Goal: Check status: Check status

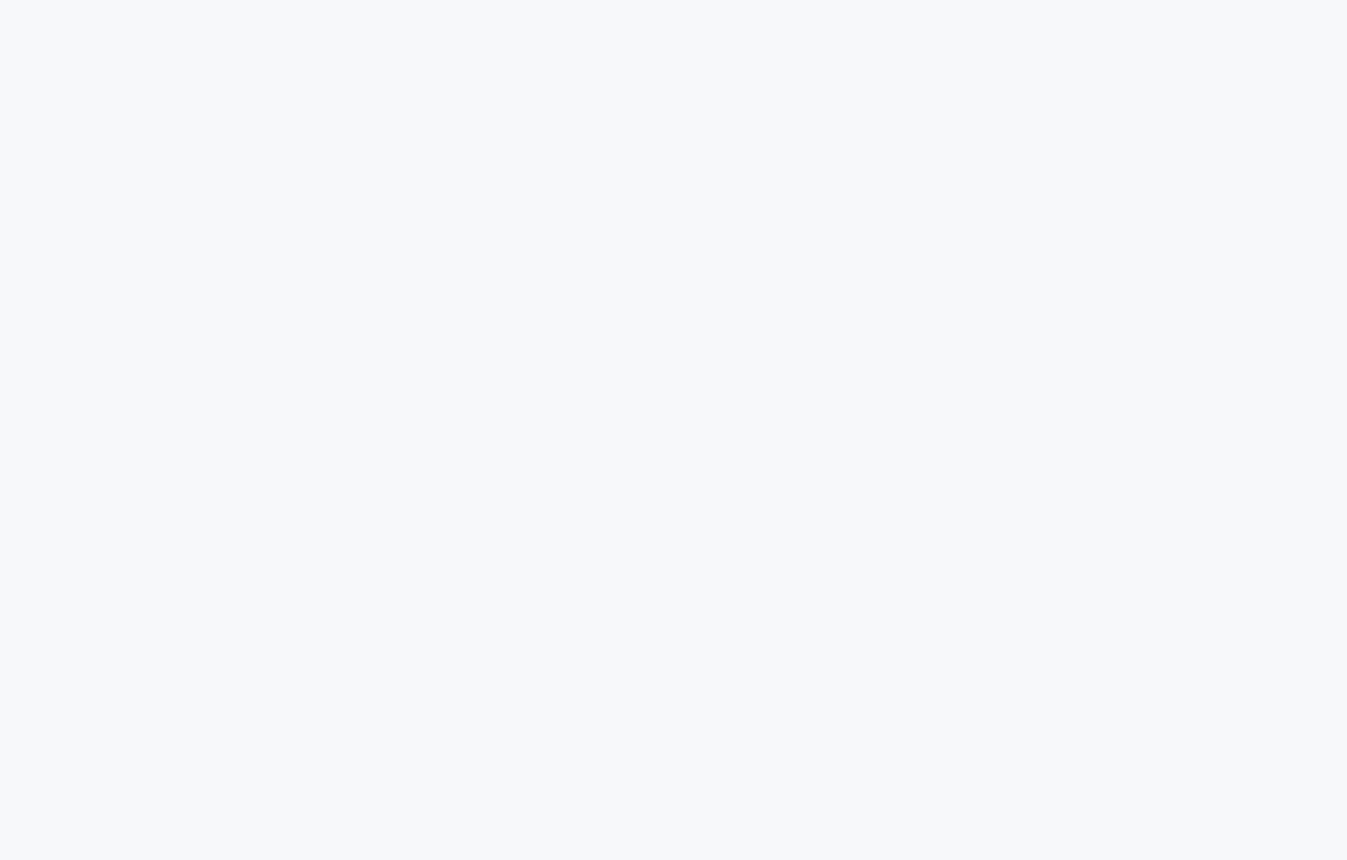
click at [1298, 0] on html at bounding box center [673, 0] width 1347 height 0
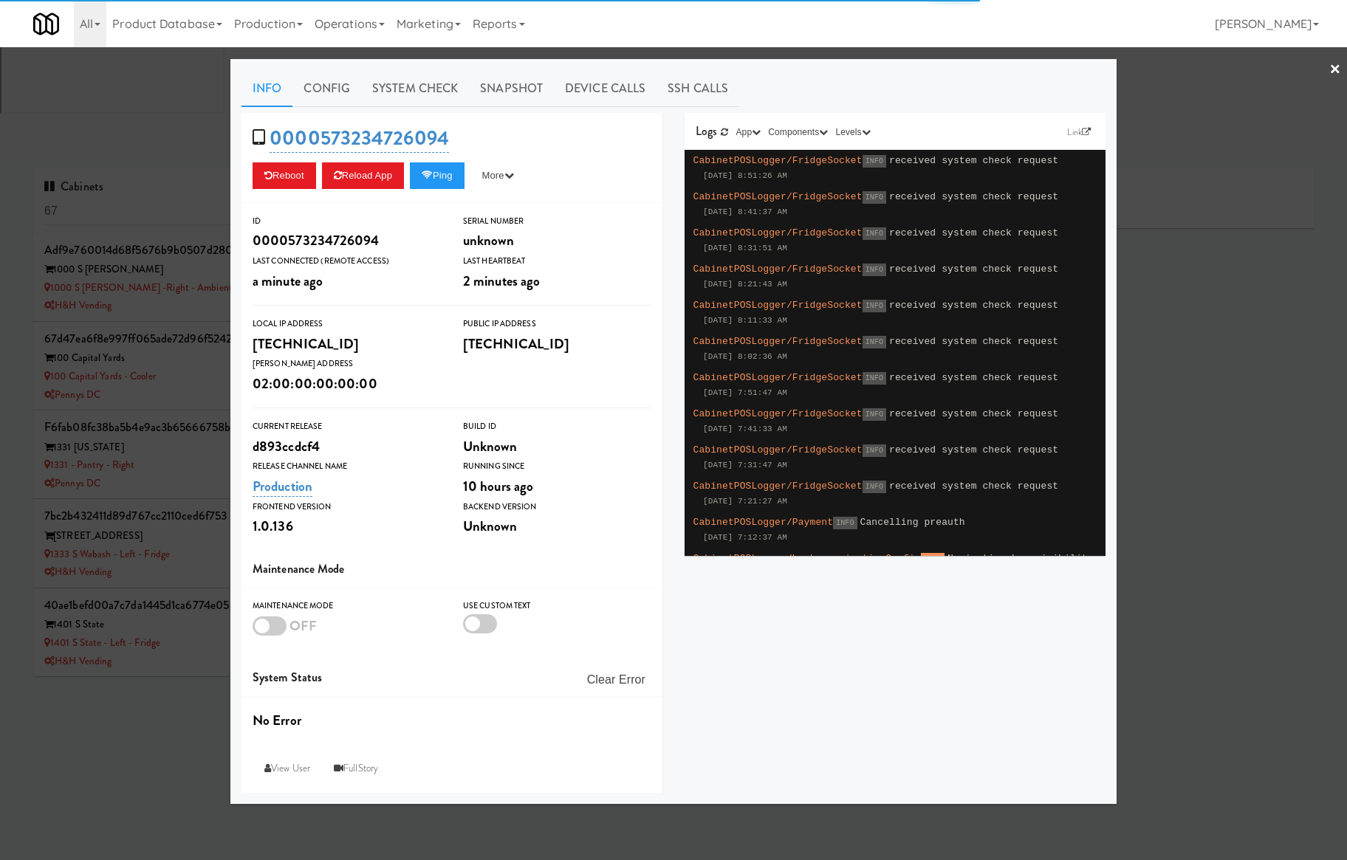
type input "3"
click at [139, 87] on div at bounding box center [673, 430] width 1347 height 860
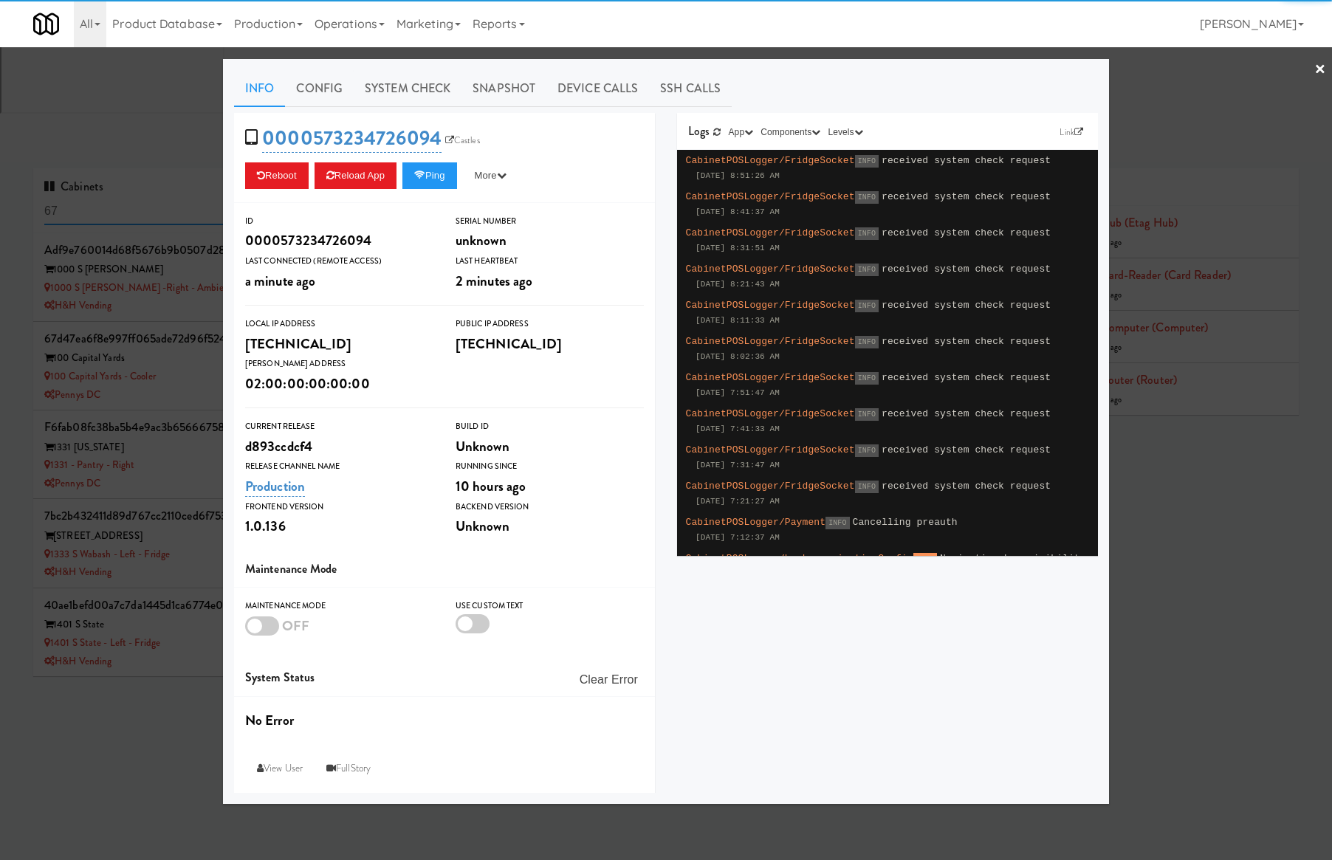
click at [139, 198] on input "67" at bounding box center [183, 211] width 278 height 27
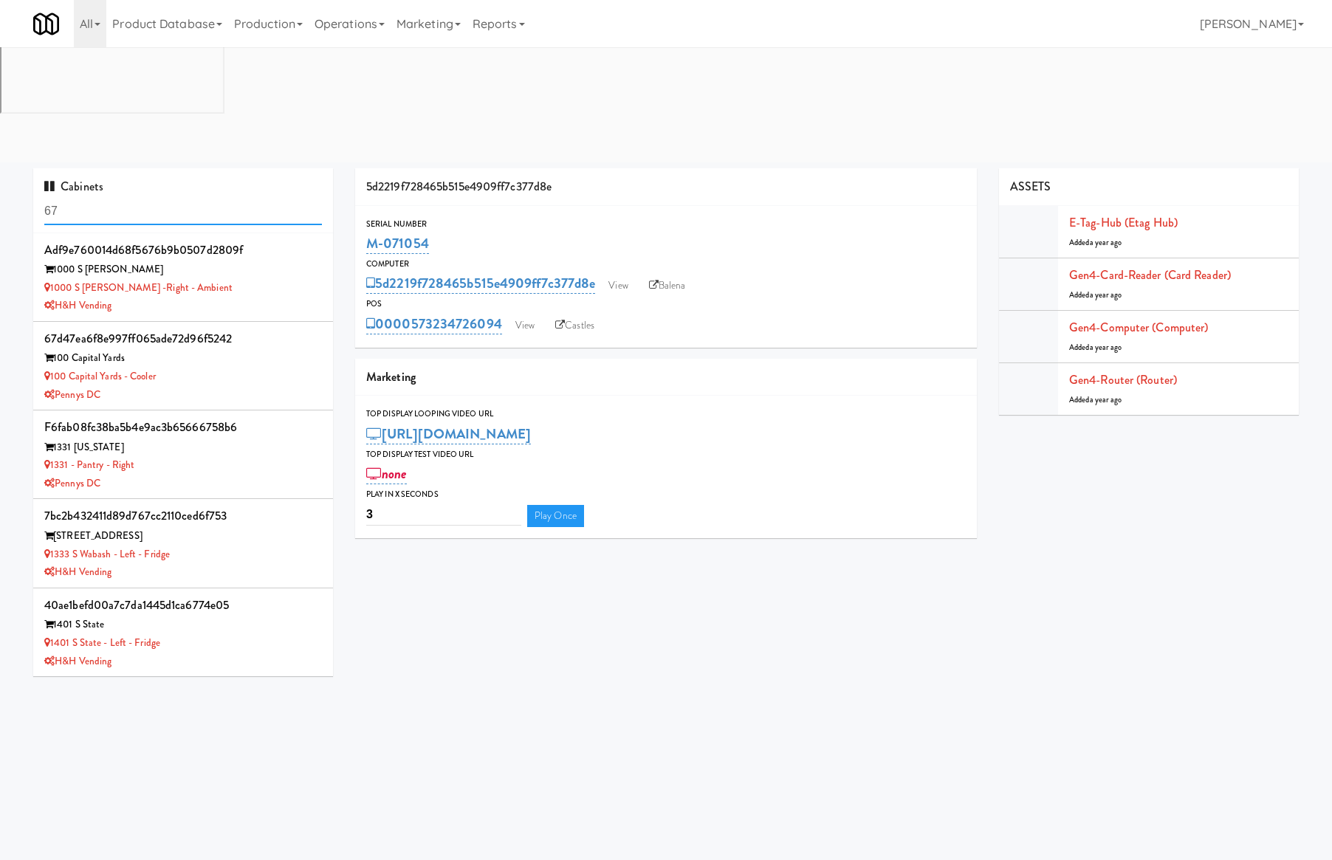
click at [139, 198] on input "67" at bounding box center [183, 211] width 278 height 27
paste input "481 Mathilda"
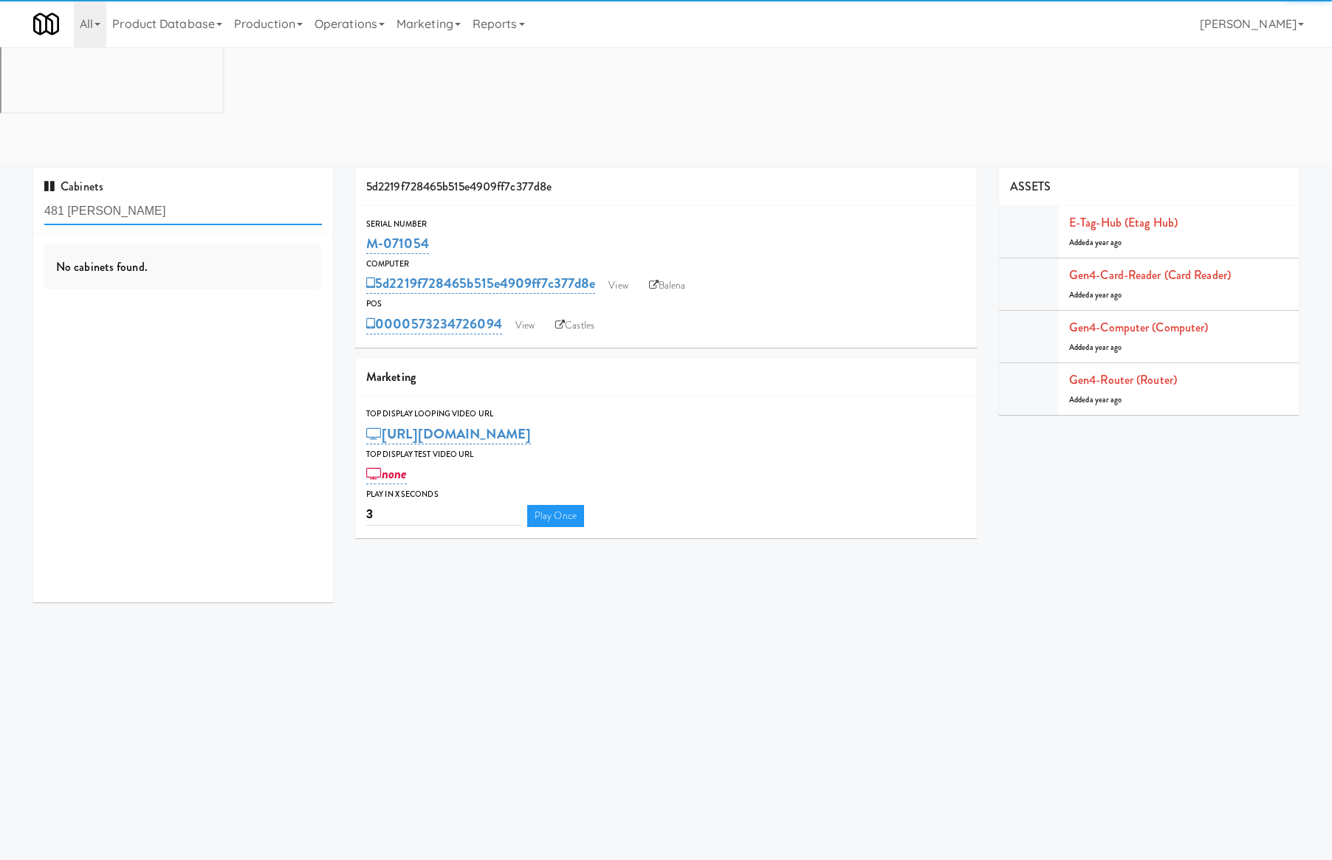
click at [190, 198] on input "481 Mathilda" at bounding box center [183, 211] width 278 height 27
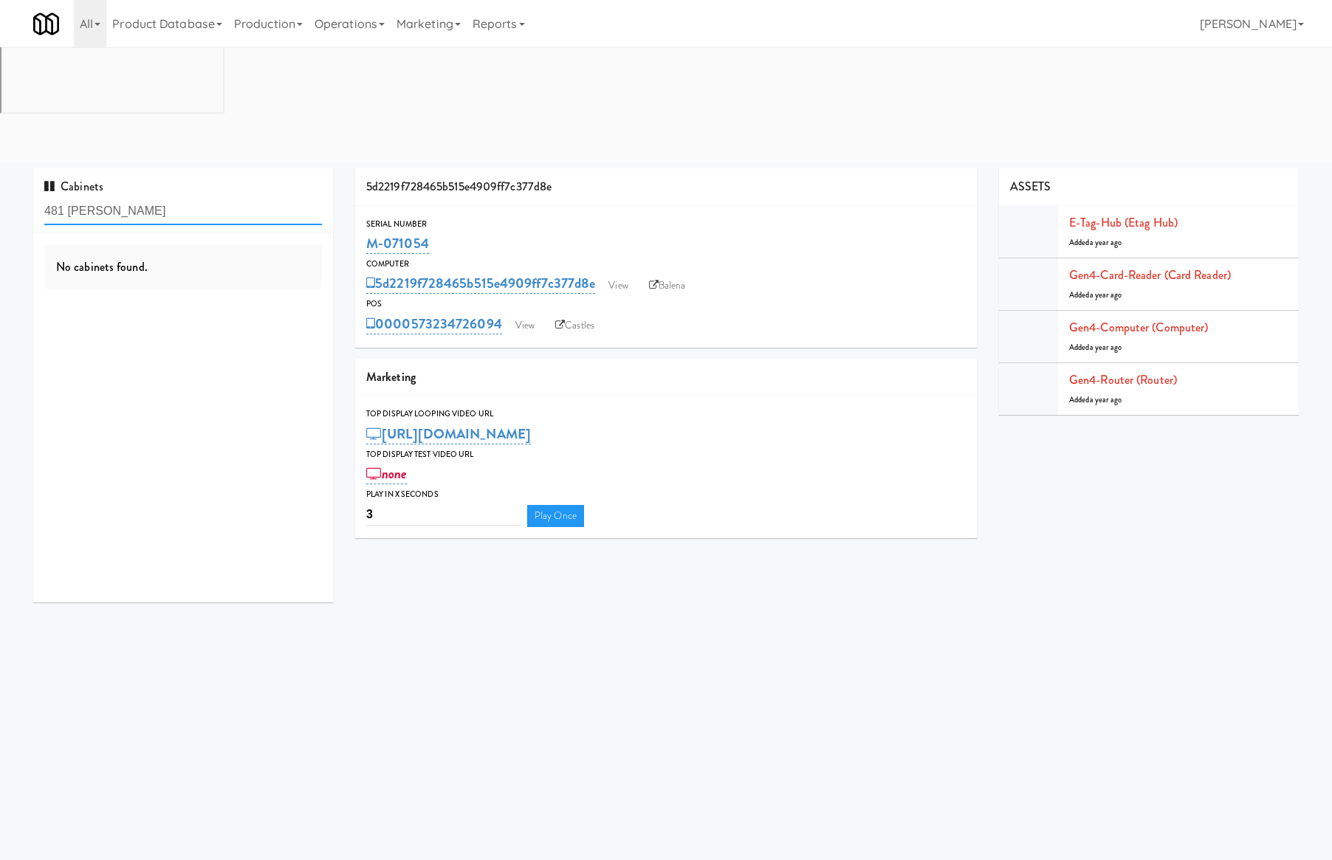
drag, startPoint x: 66, startPoint y: 95, endPoint x: 654, endPoint y: 121, distance: 589.0
click at [295, 198] on input "481 Mathilda" at bounding box center [183, 211] width 278 height 27
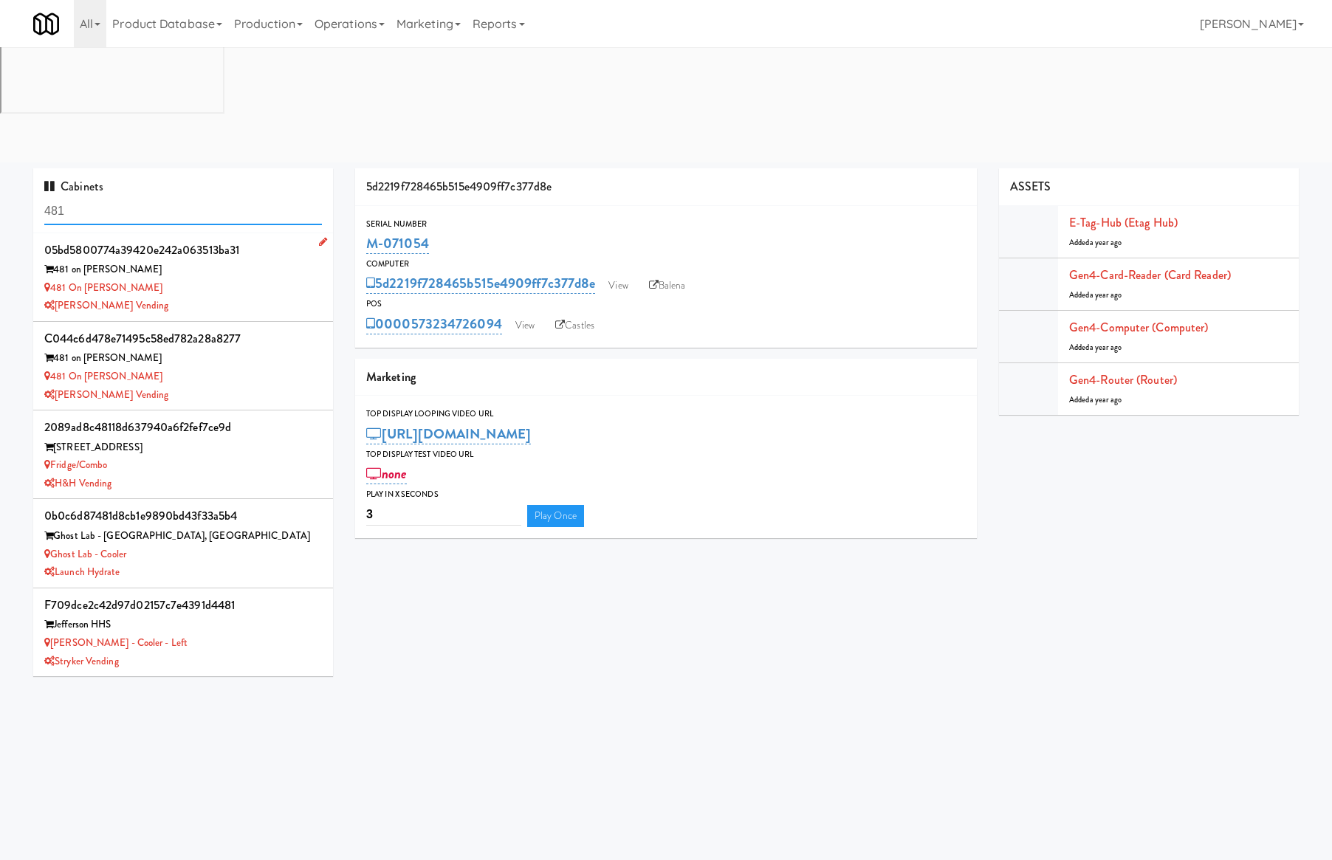
type input "481"
click at [251, 279] on div "481 on Mathilda - Cooler" at bounding box center [183, 288] width 278 height 18
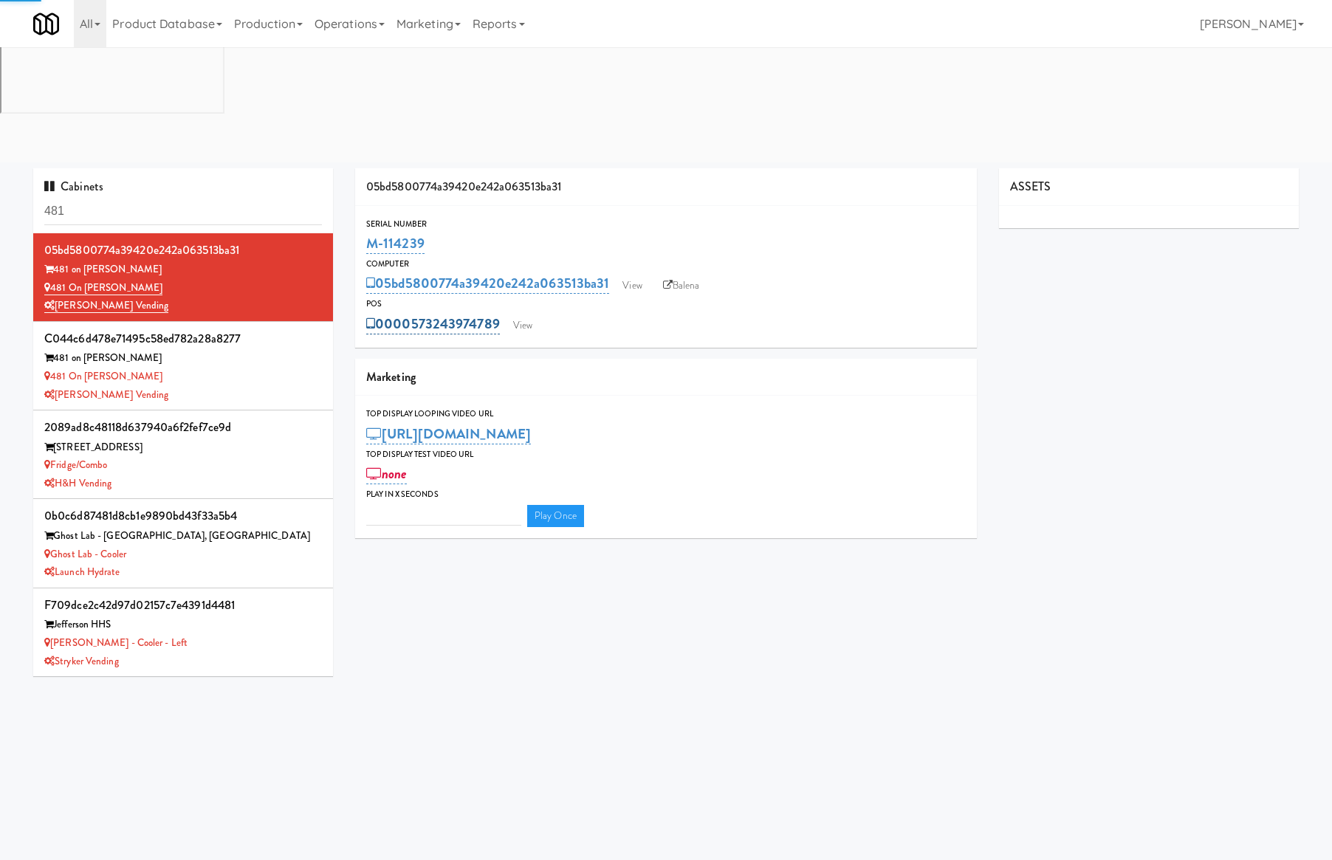
type input "3"
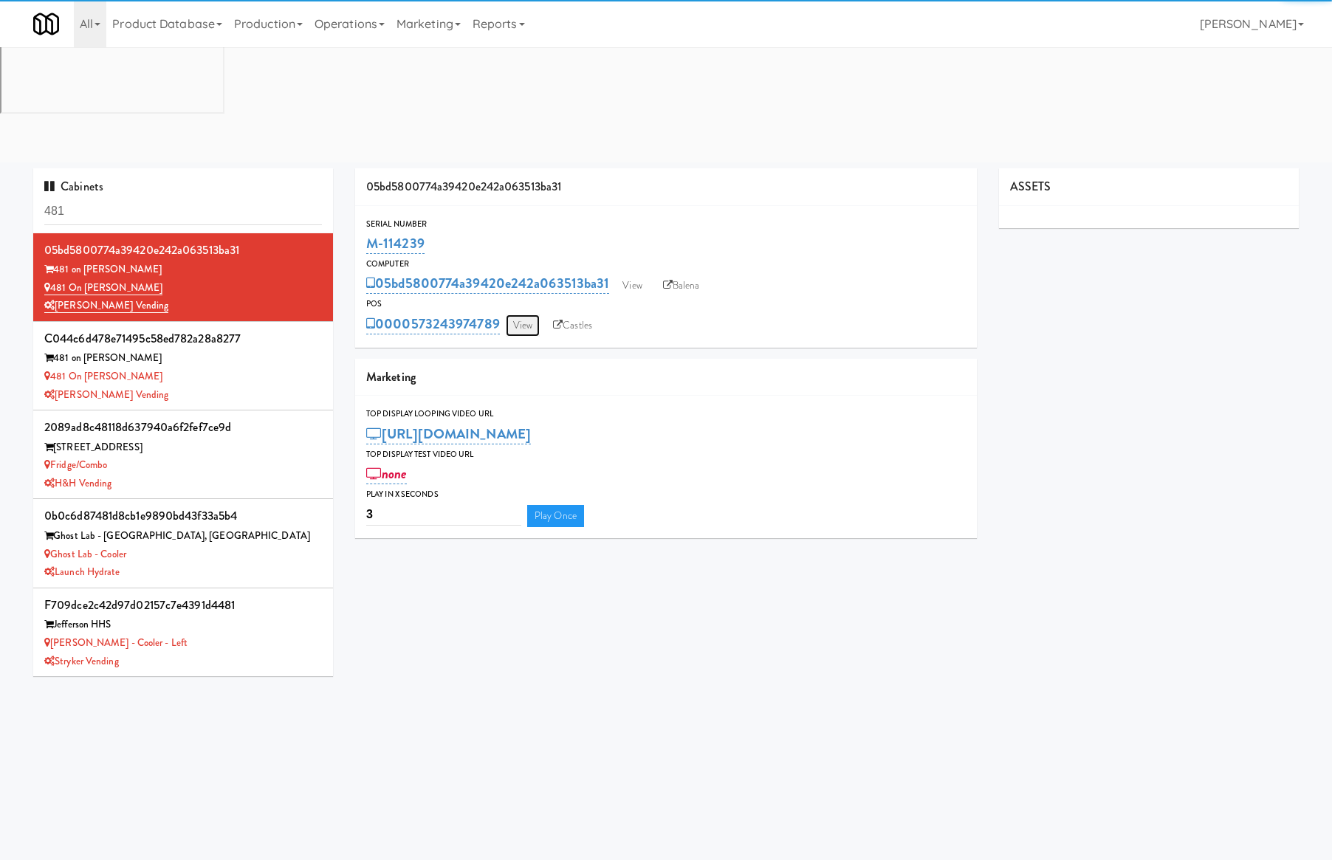
click at [526, 315] on link "View" at bounding box center [523, 326] width 34 height 22
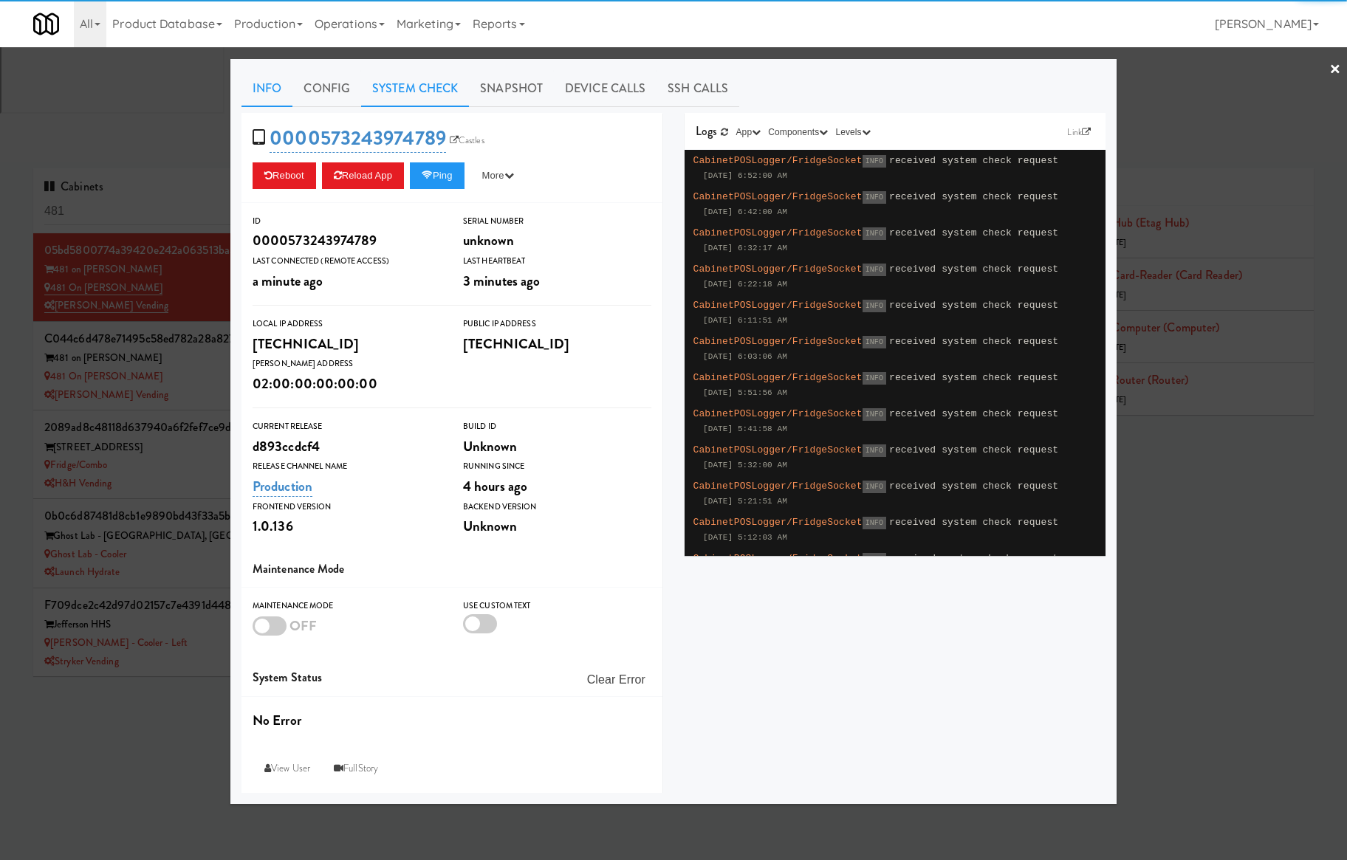
click at [409, 87] on link "System Check" at bounding box center [415, 88] width 108 height 37
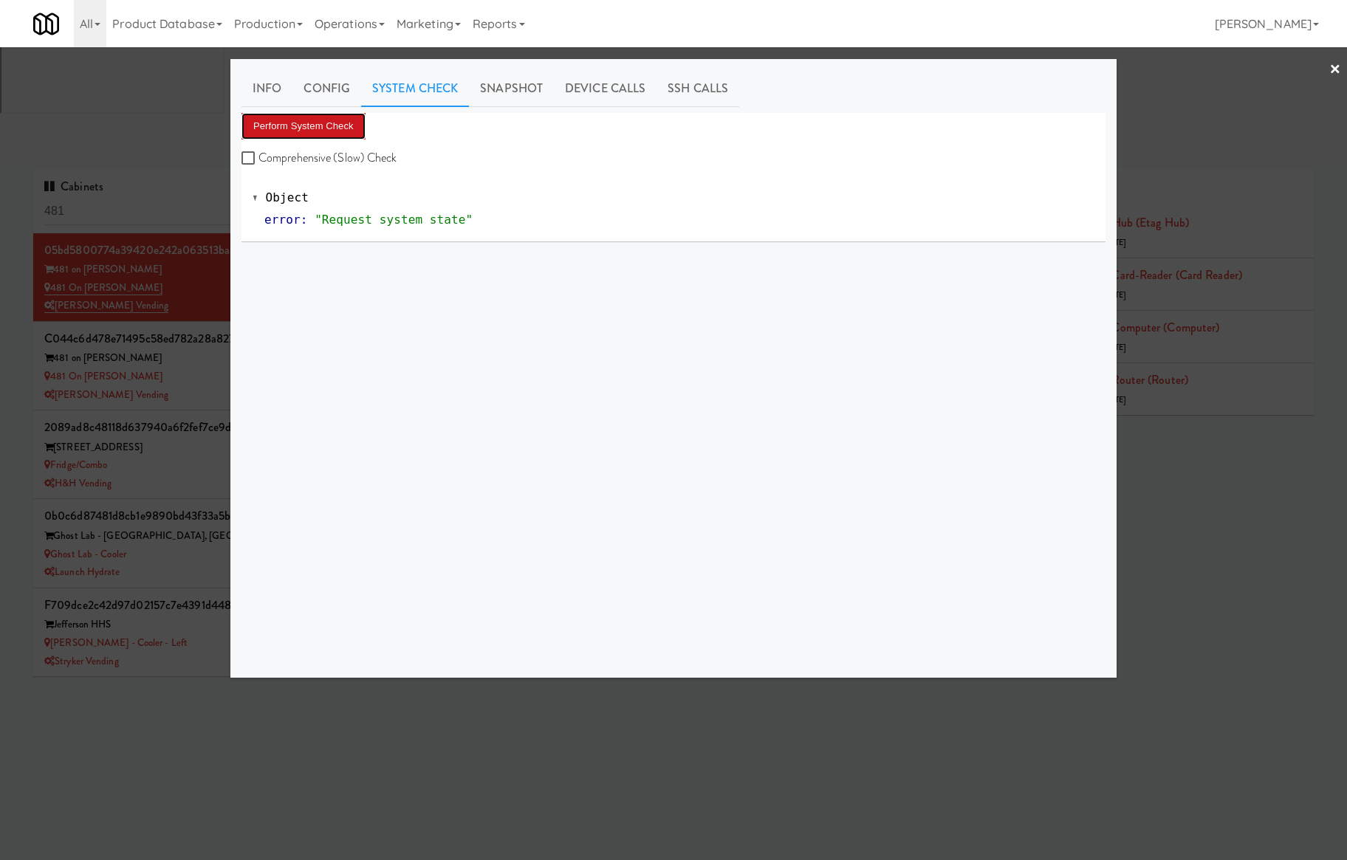
click at [346, 127] on button "Perform System Check" at bounding box center [303, 126] width 124 height 27
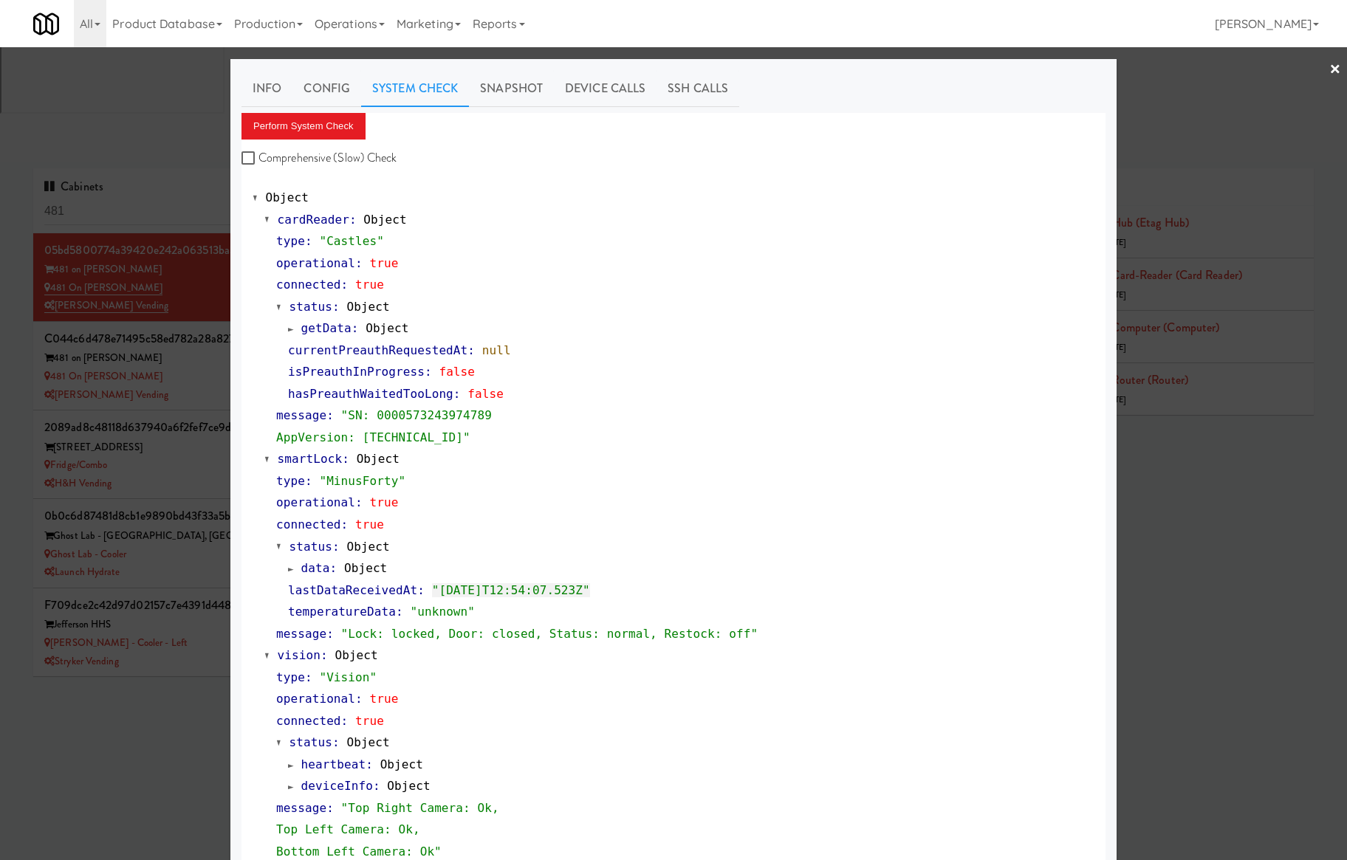
click at [188, 258] on div at bounding box center [673, 430] width 1347 height 860
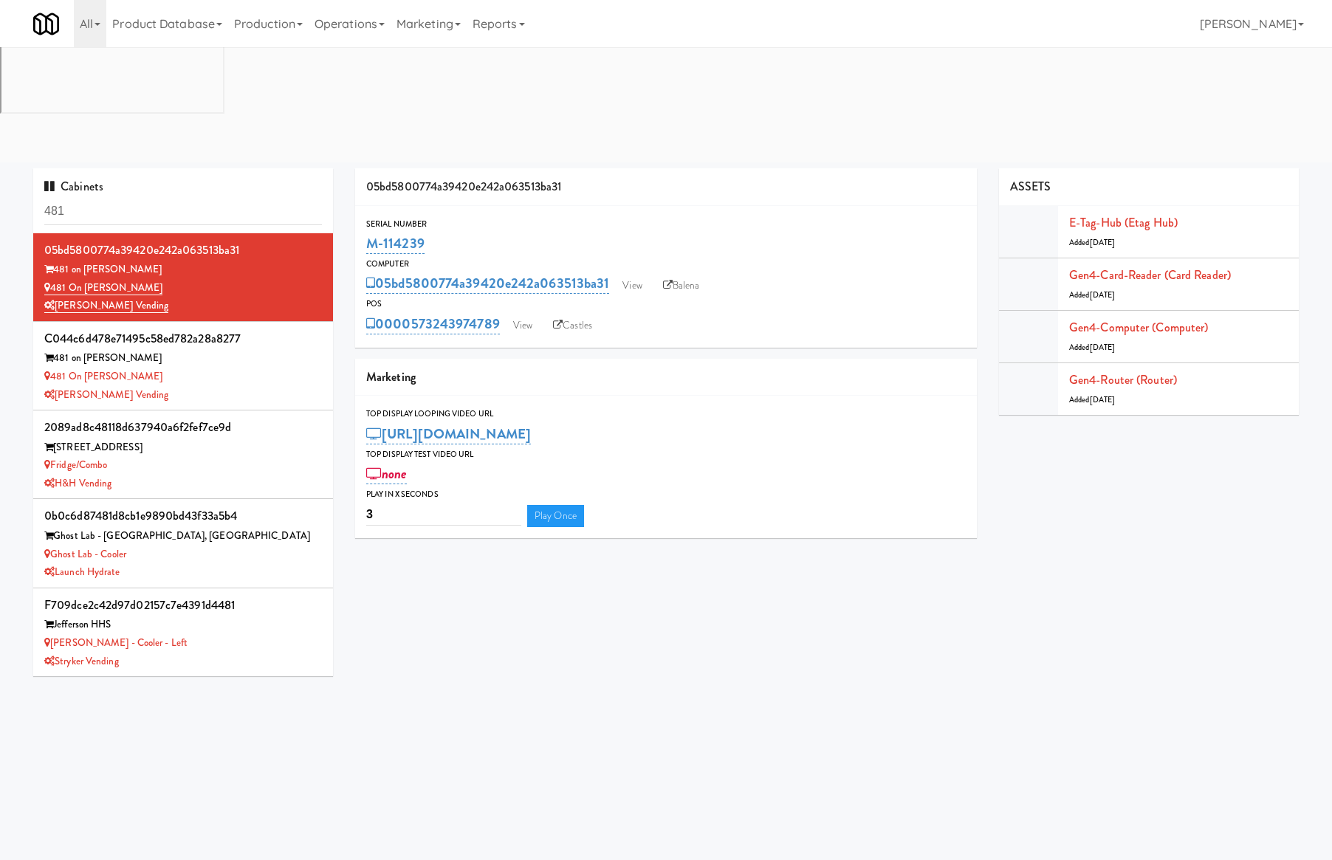
click at [188, 368] on div "481 on Mathilda - Pantry" at bounding box center [183, 377] width 278 height 18
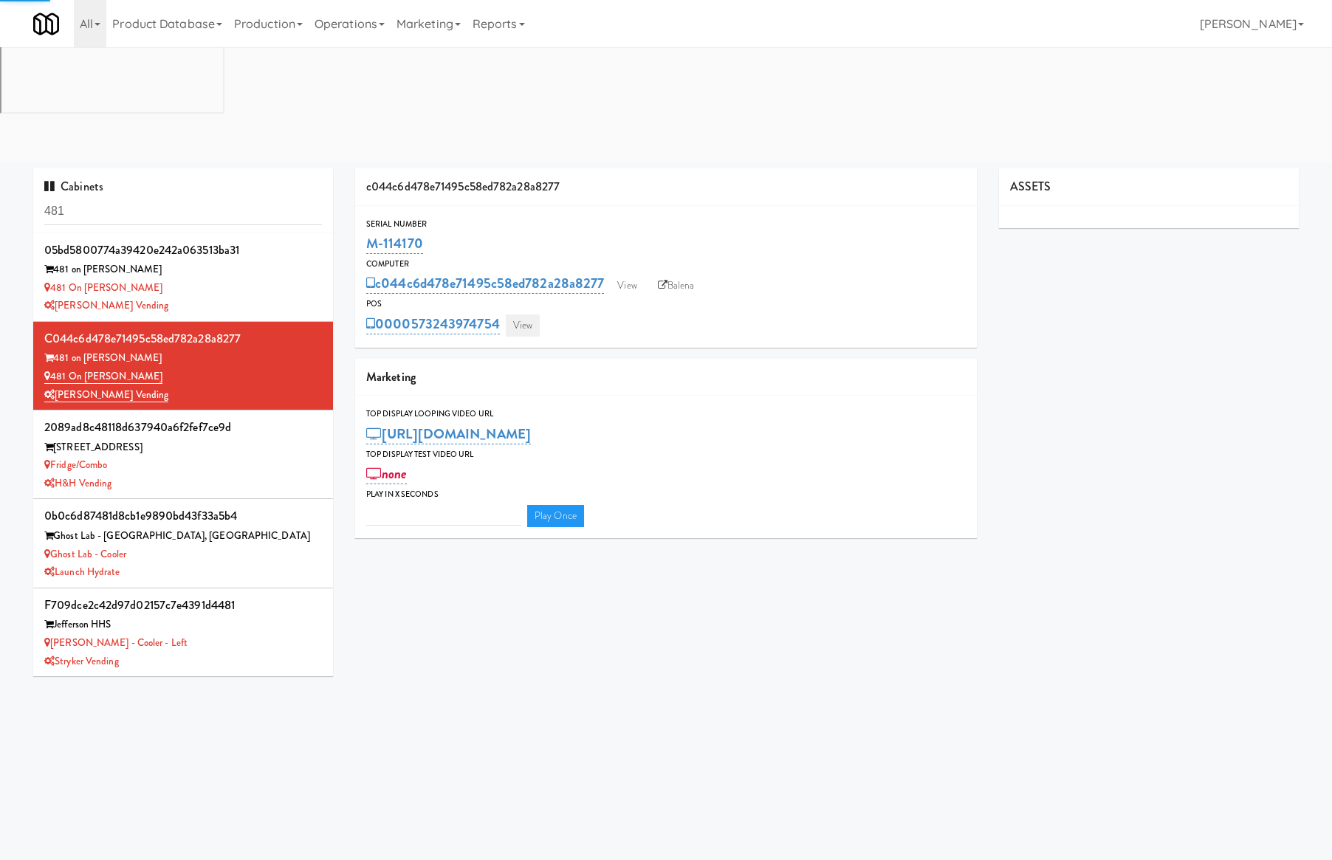
type input "3"
click at [512, 315] on link "View" at bounding box center [523, 326] width 34 height 22
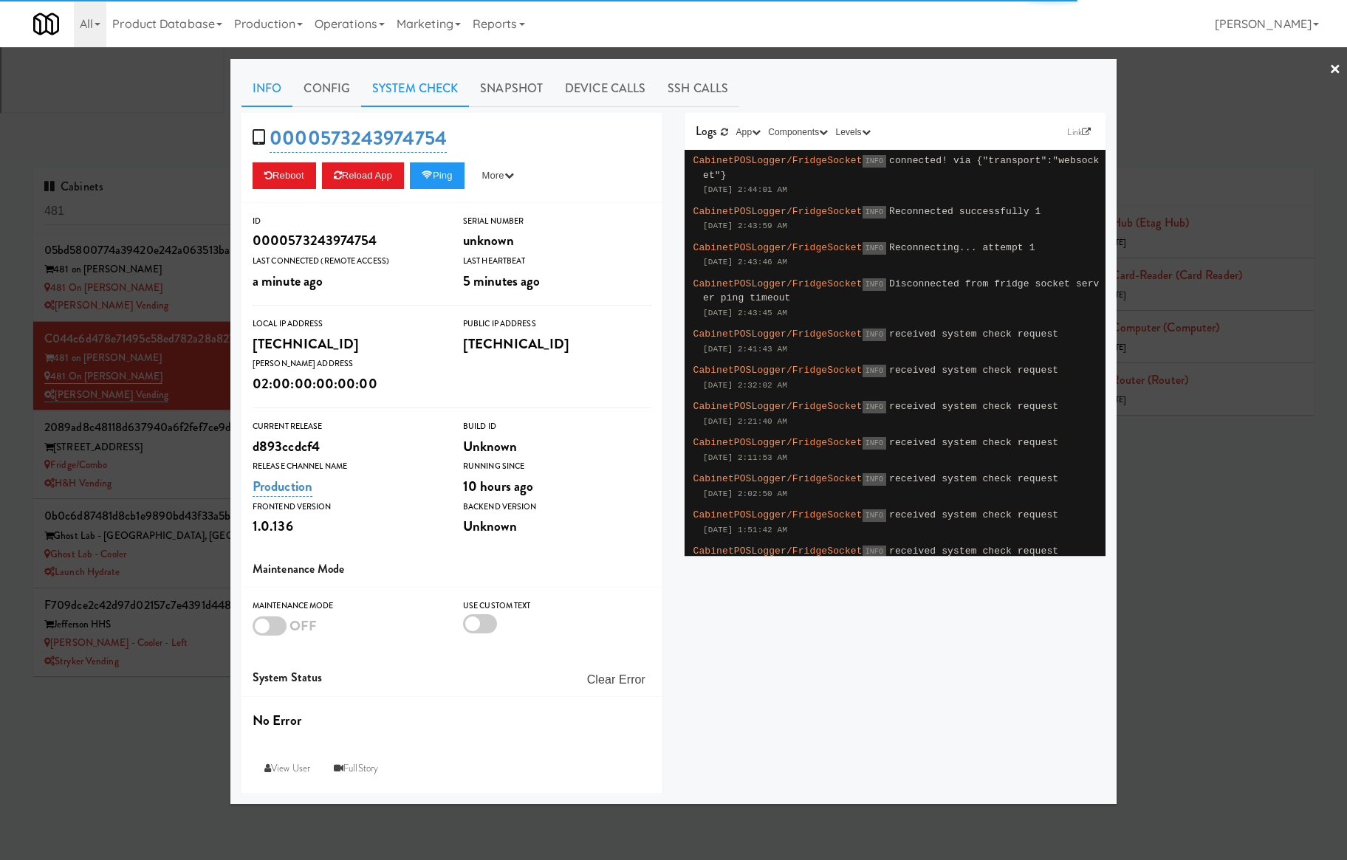
click at [414, 87] on link "System Check" at bounding box center [415, 88] width 108 height 37
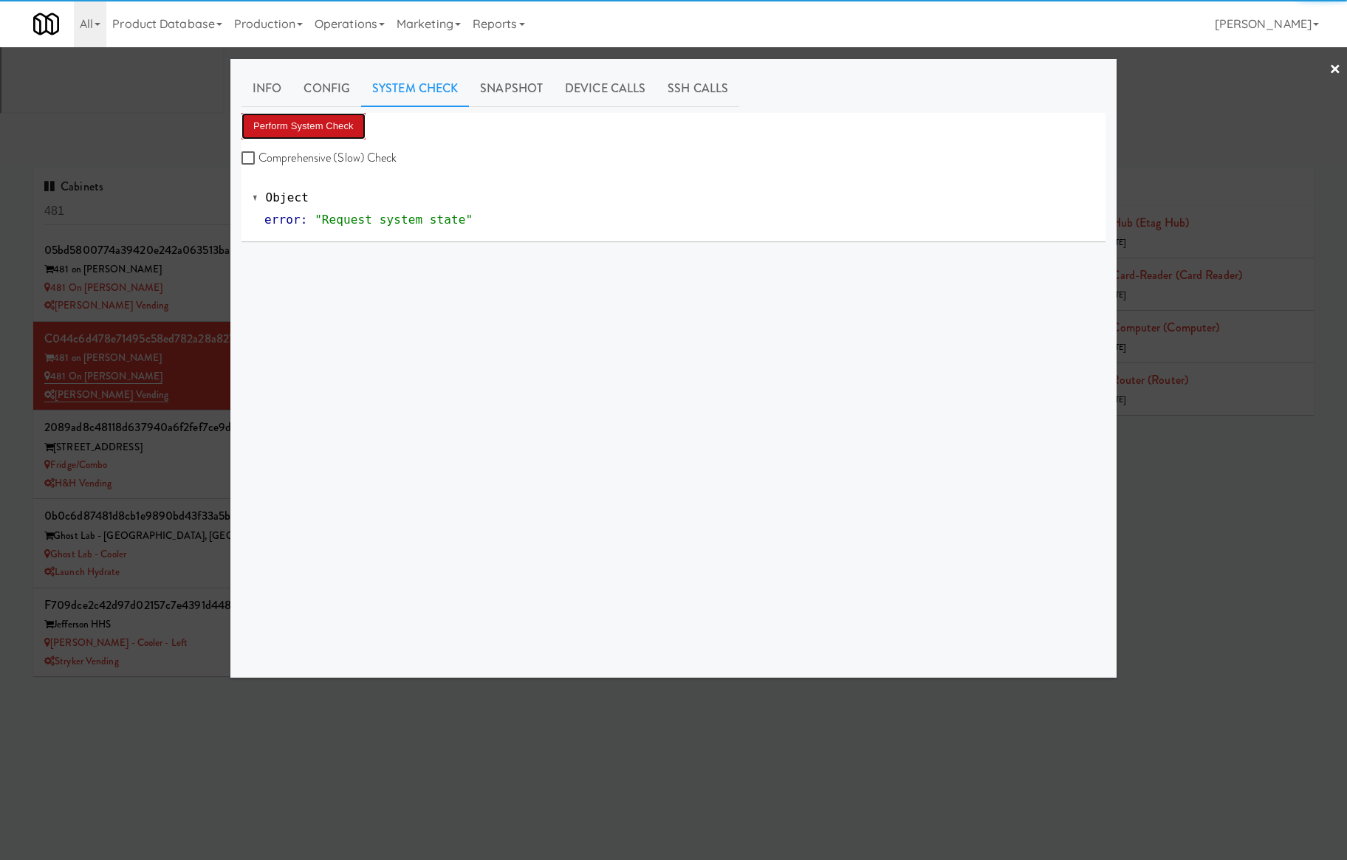
click at [308, 121] on button "Perform System Check" at bounding box center [303, 126] width 124 height 27
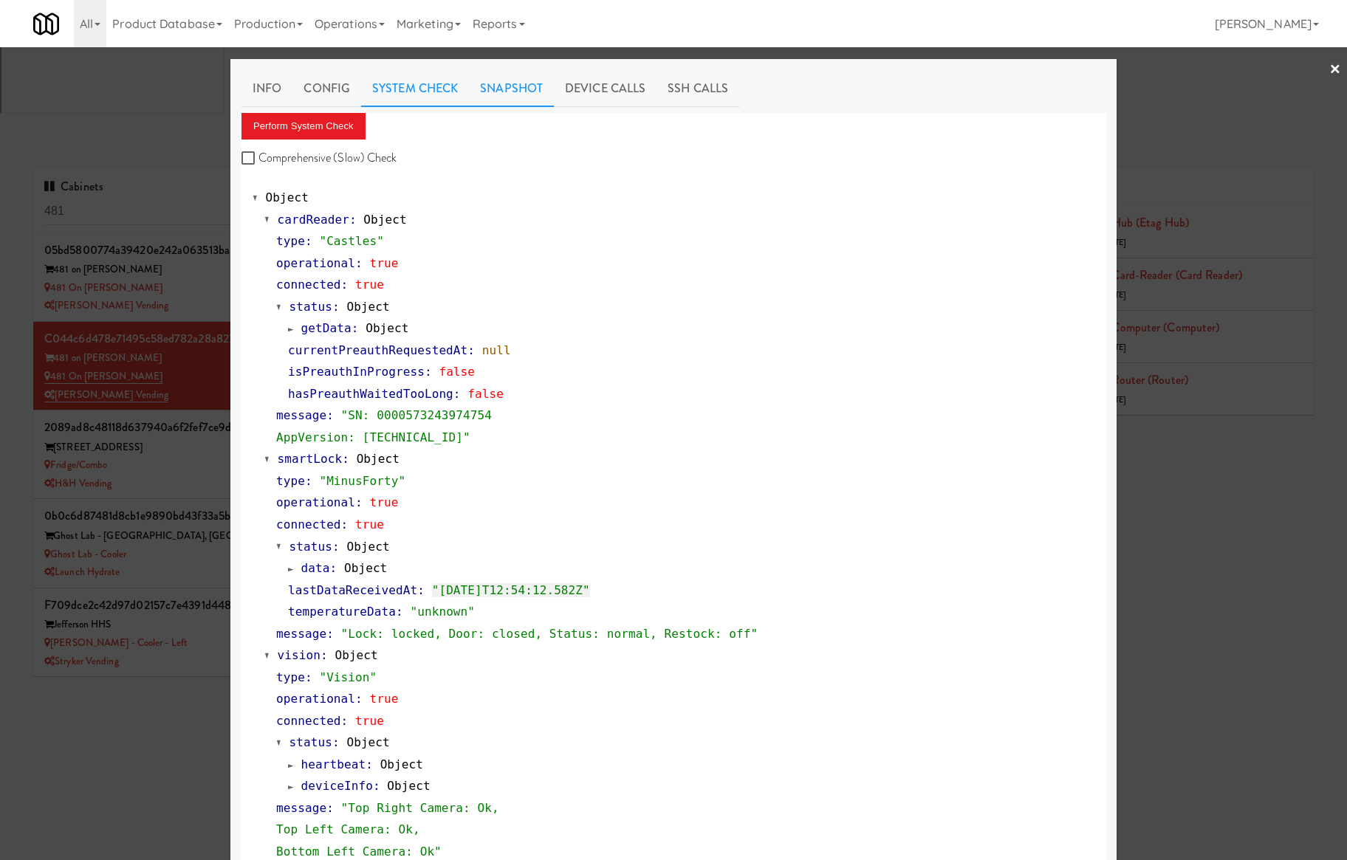
click at [524, 72] on link "Snapshot" at bounding box center [511, 88] width 85 height 37
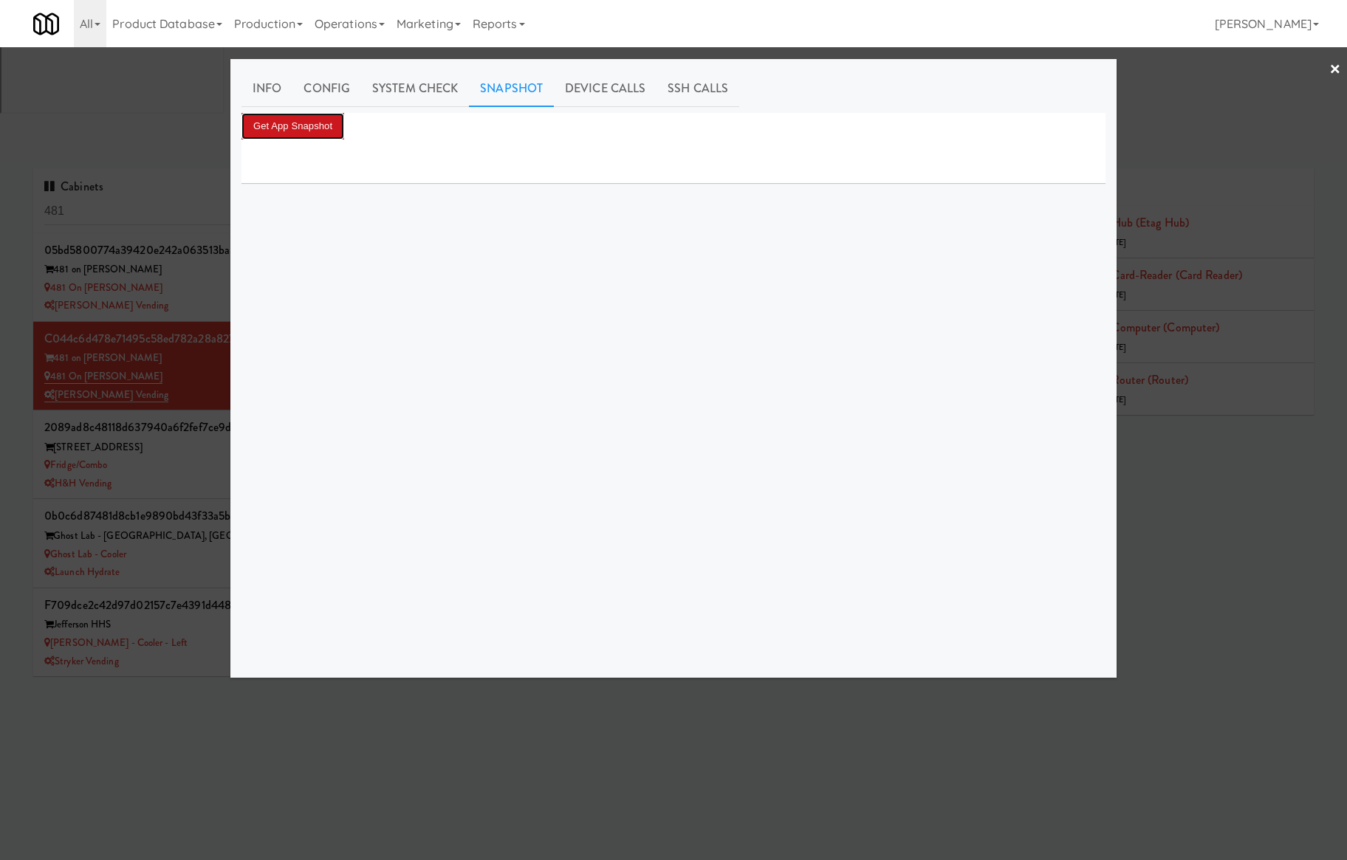
click at [322, 123] on button "Get App Snapshot" at bounding box center [292, 126] width 103 height 27
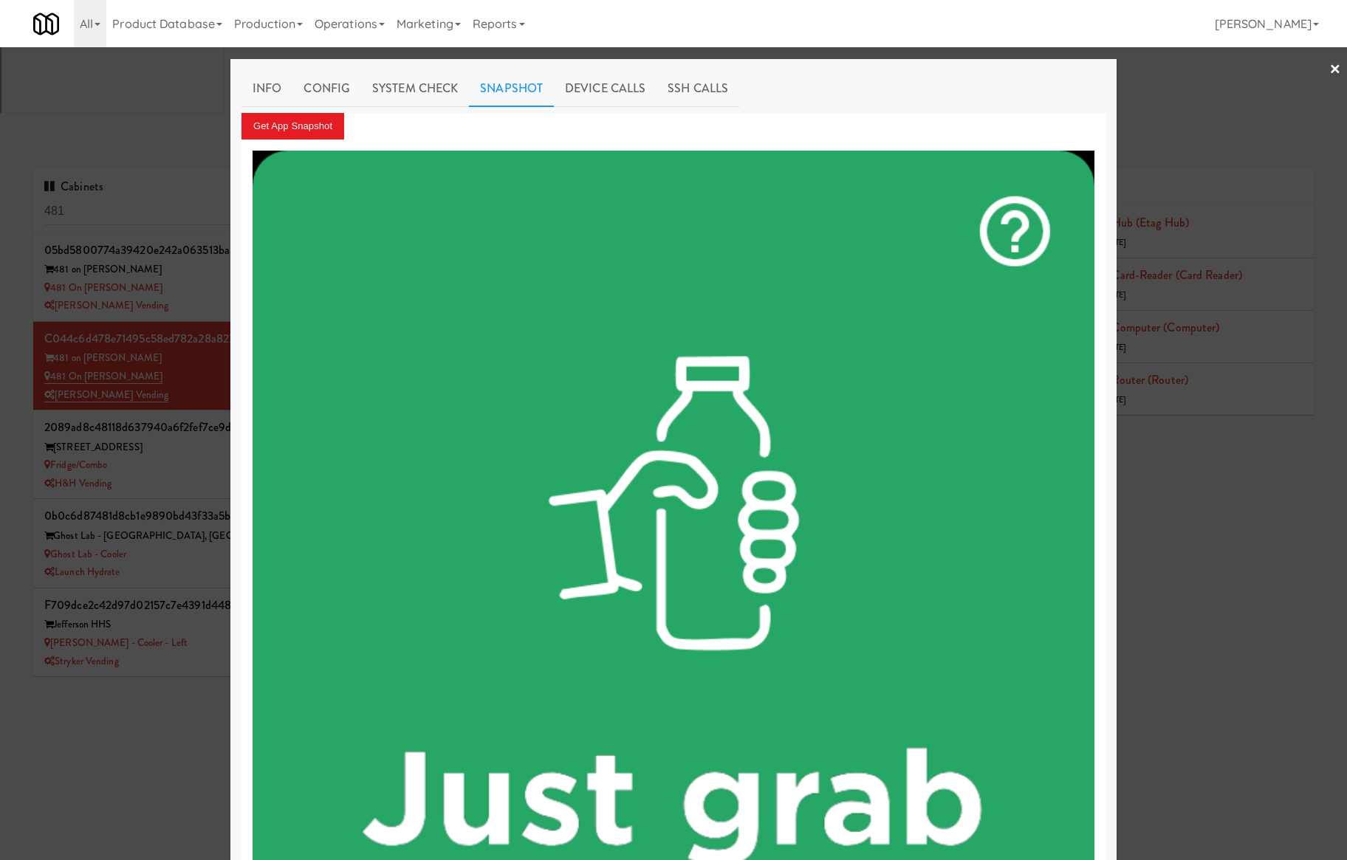
click at [166, 183] on div at bounding box center [673, 430] width 1347 height 860
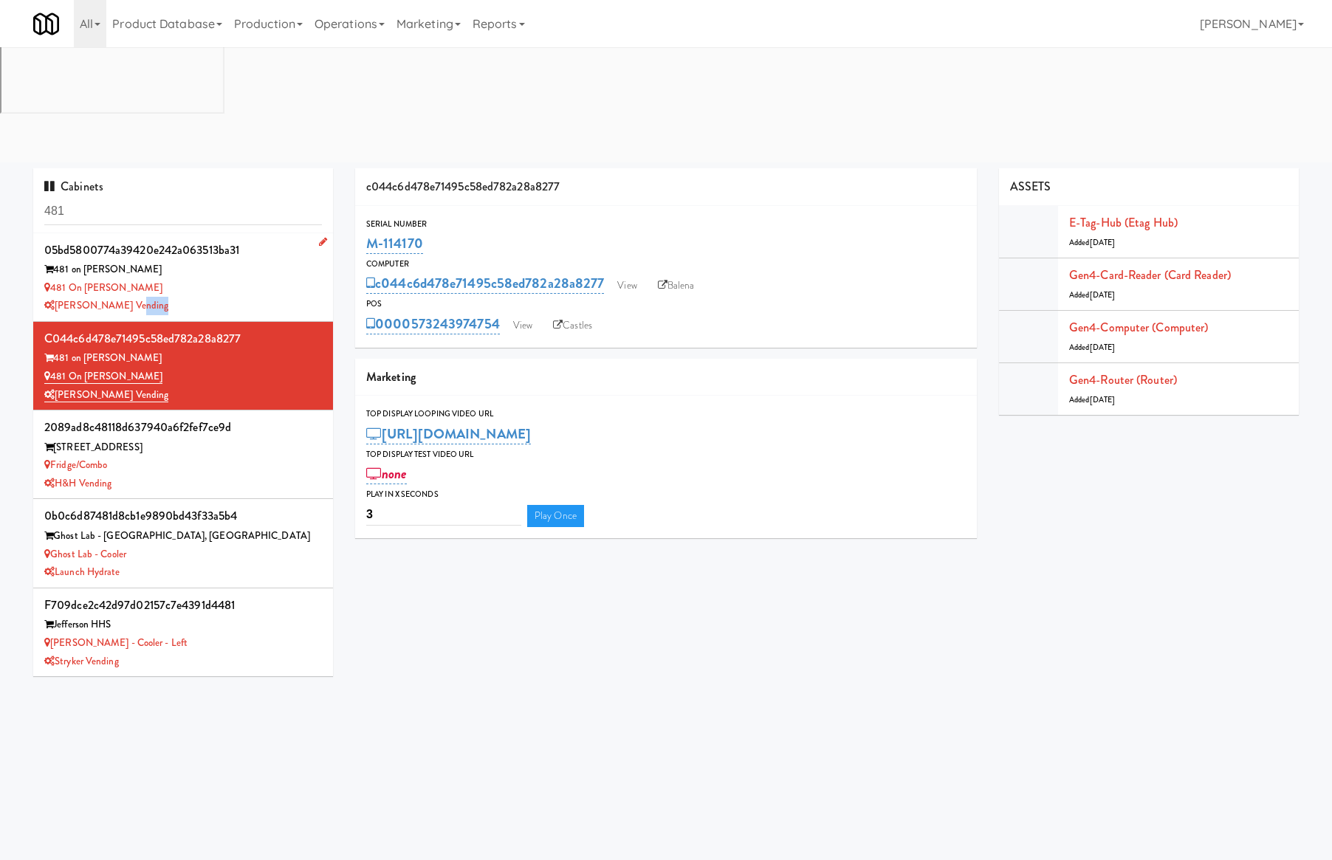
click at [172, 297] on div "[PERSON_NAME] Vending" at bounding box center [183, 306] width 278 height 18
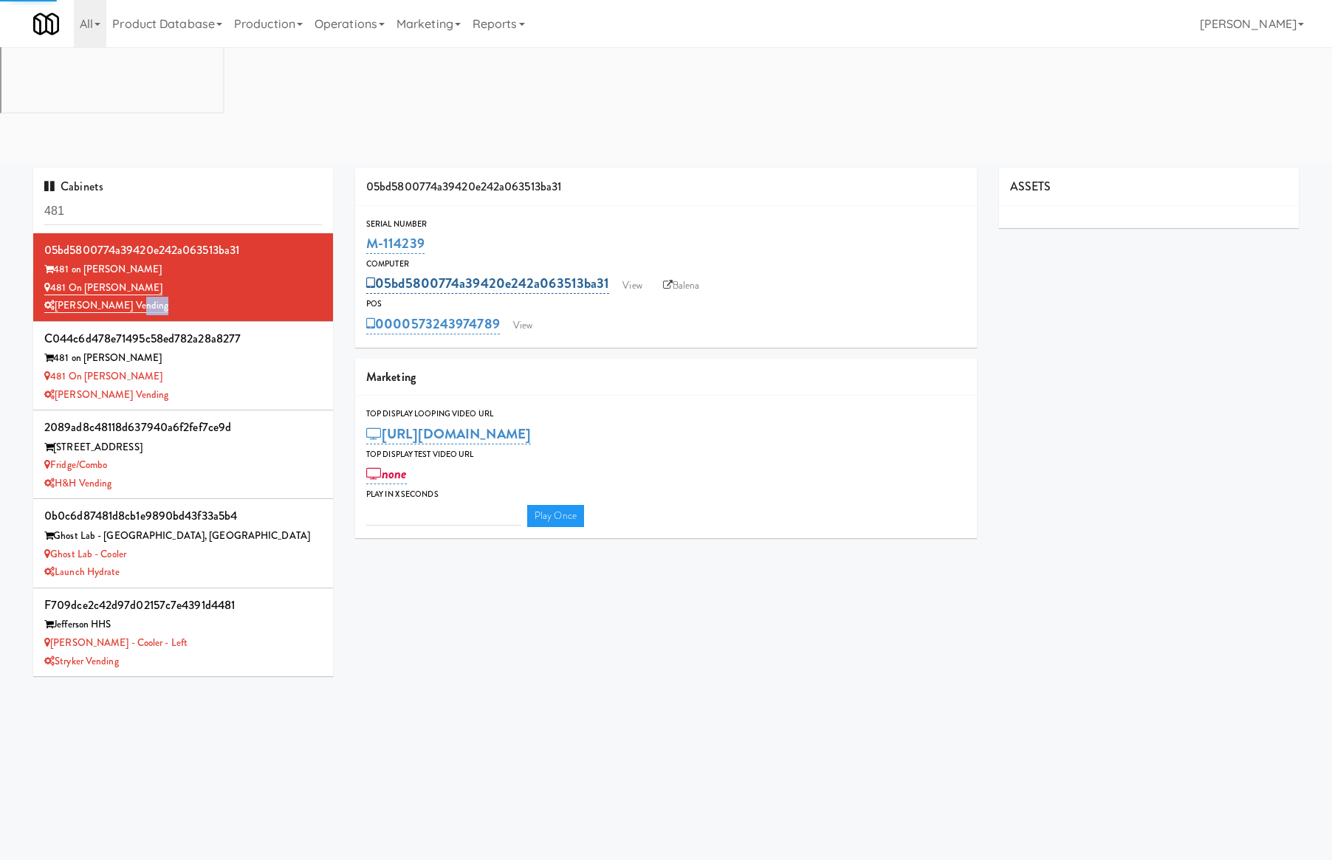
type input "3"
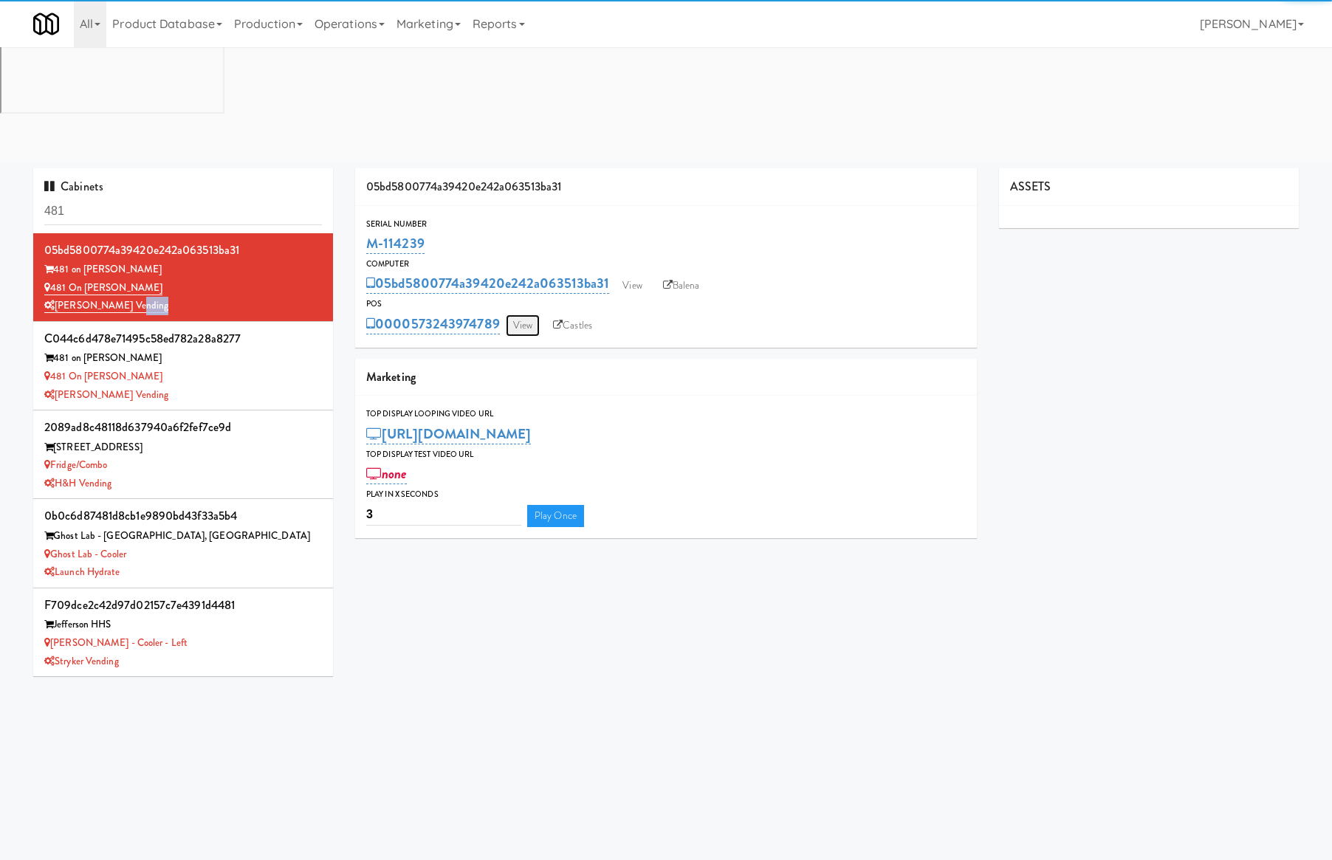
click at [529, 315] on link "View" at bounding box center [523, 326] width 34 height 22
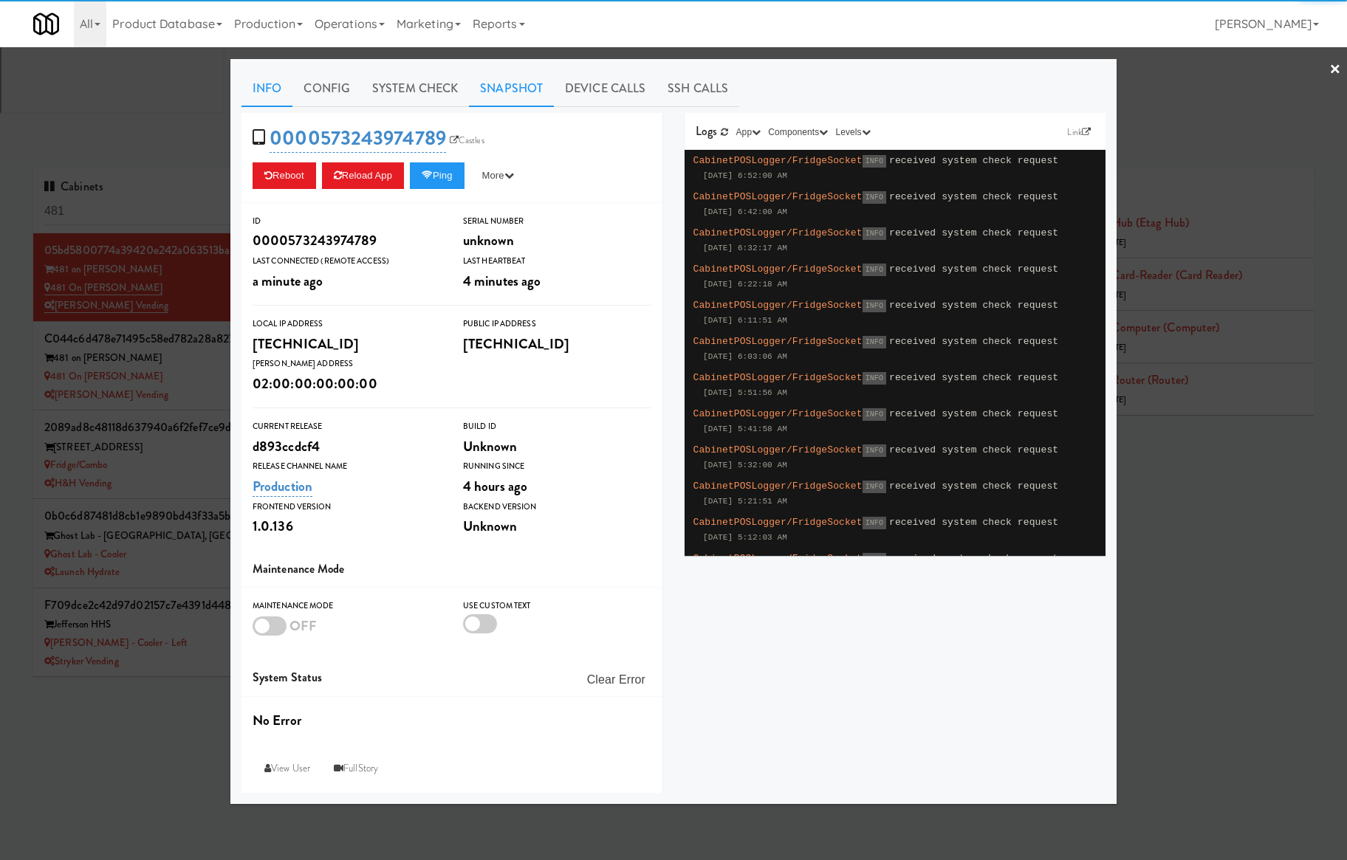
click at [509, 86] on link "Snapshot" at bounding box center [511, 88] width 85 height 37
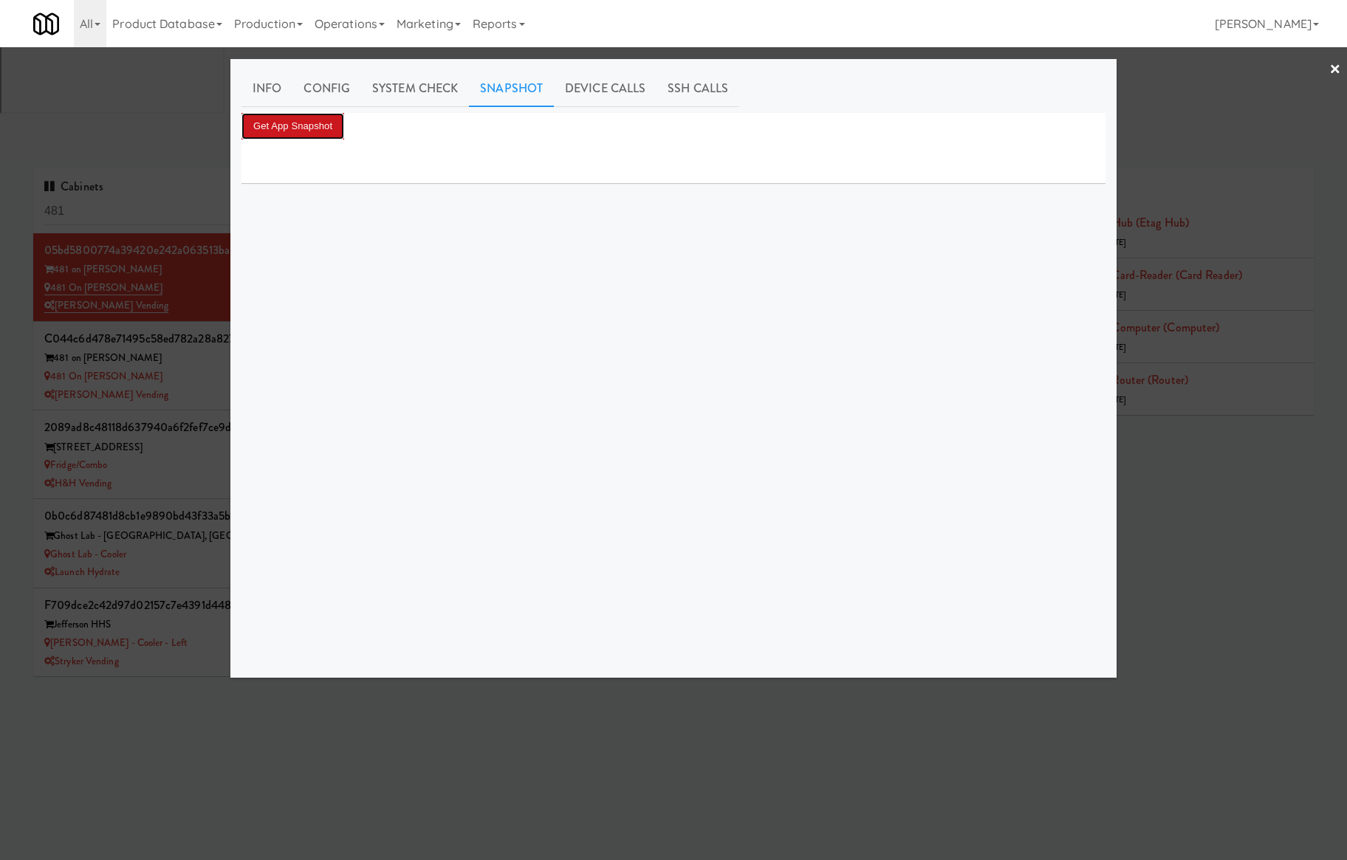
click at [323, 125] on button "Get App Snapshot" at bounding box center [292, 126] width 103 height 27
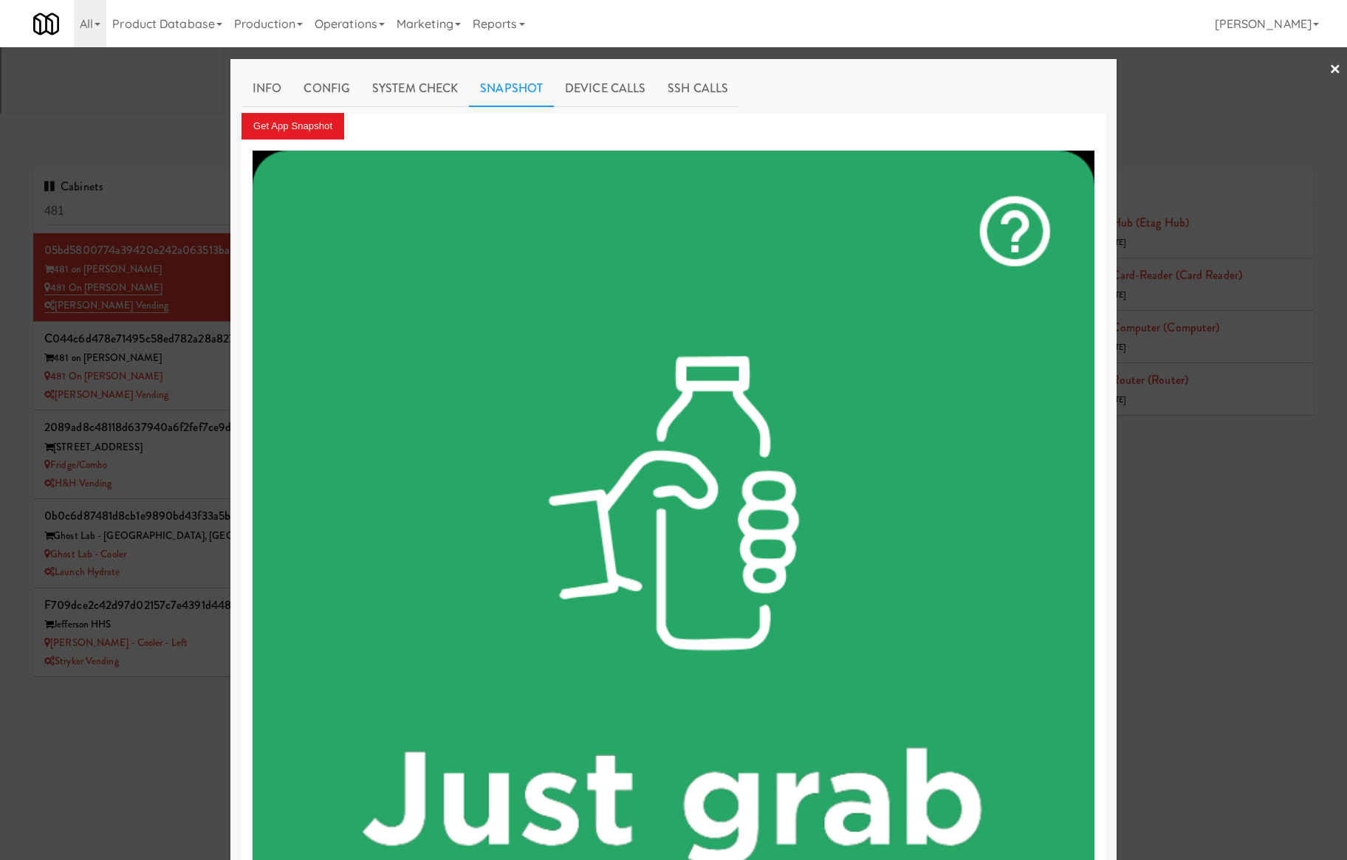
click at [145, 95] on div at bounding box center [673, 430] width 1347 height 860
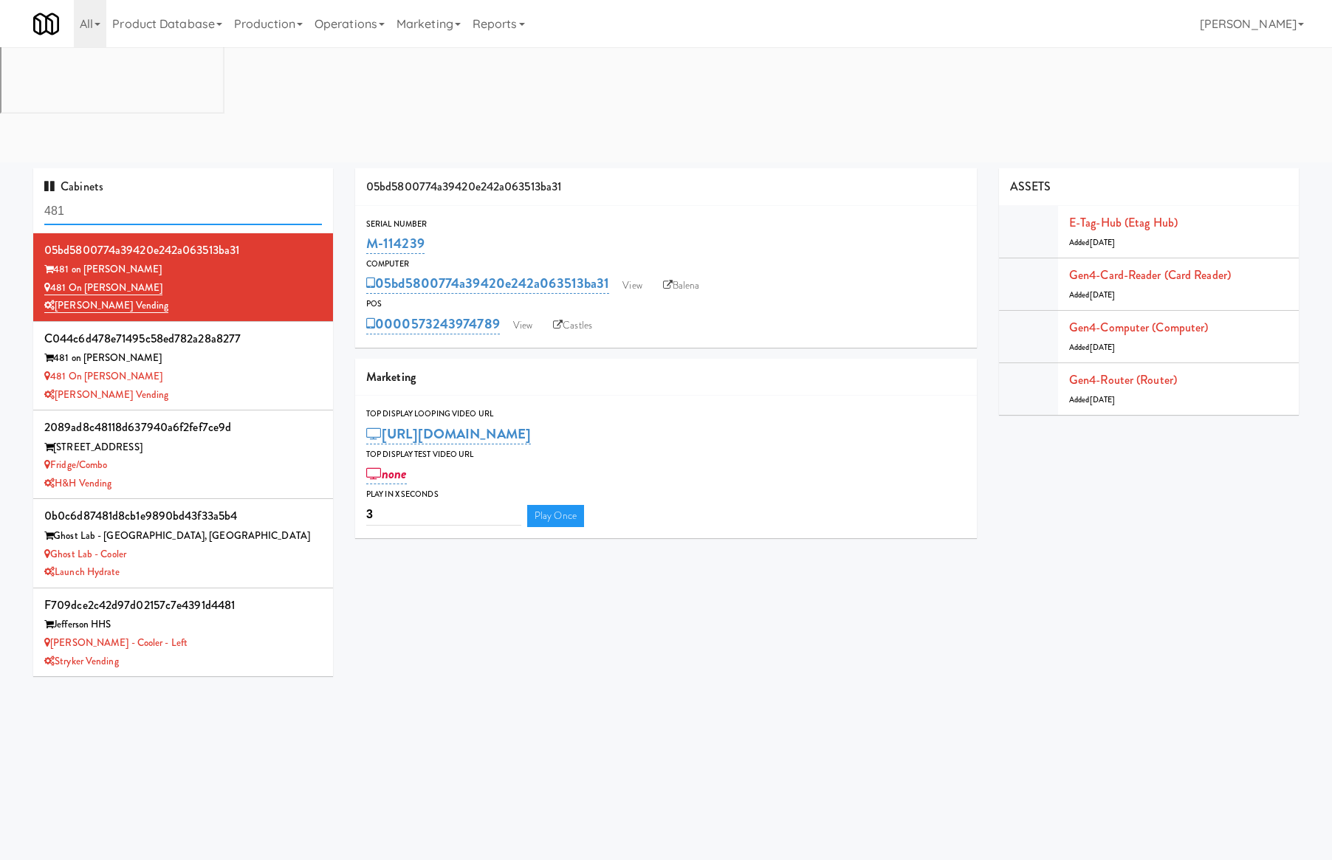
click at [145, 198] on input "481" at bounding box center [183, 211] width 278 height 27
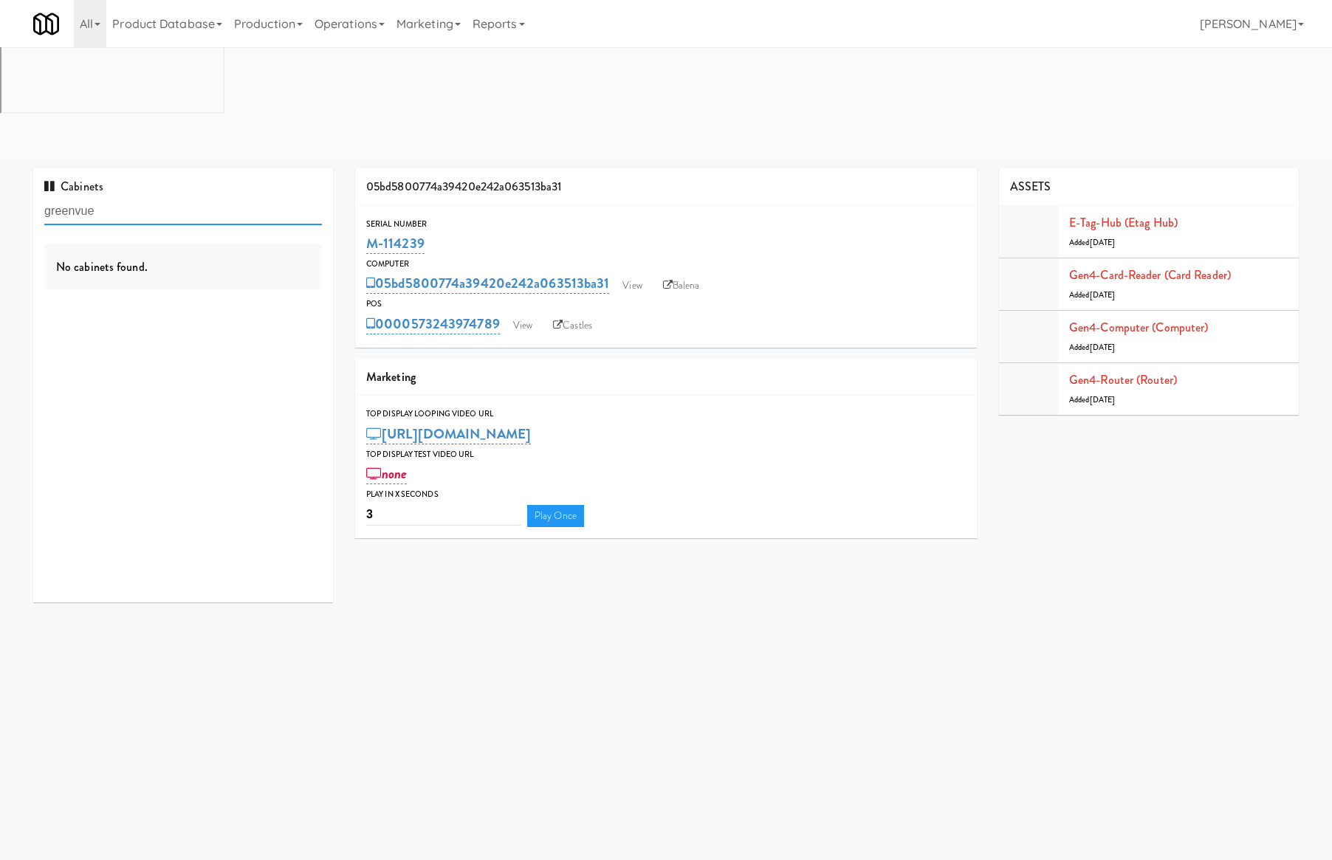
type input "greenvue"
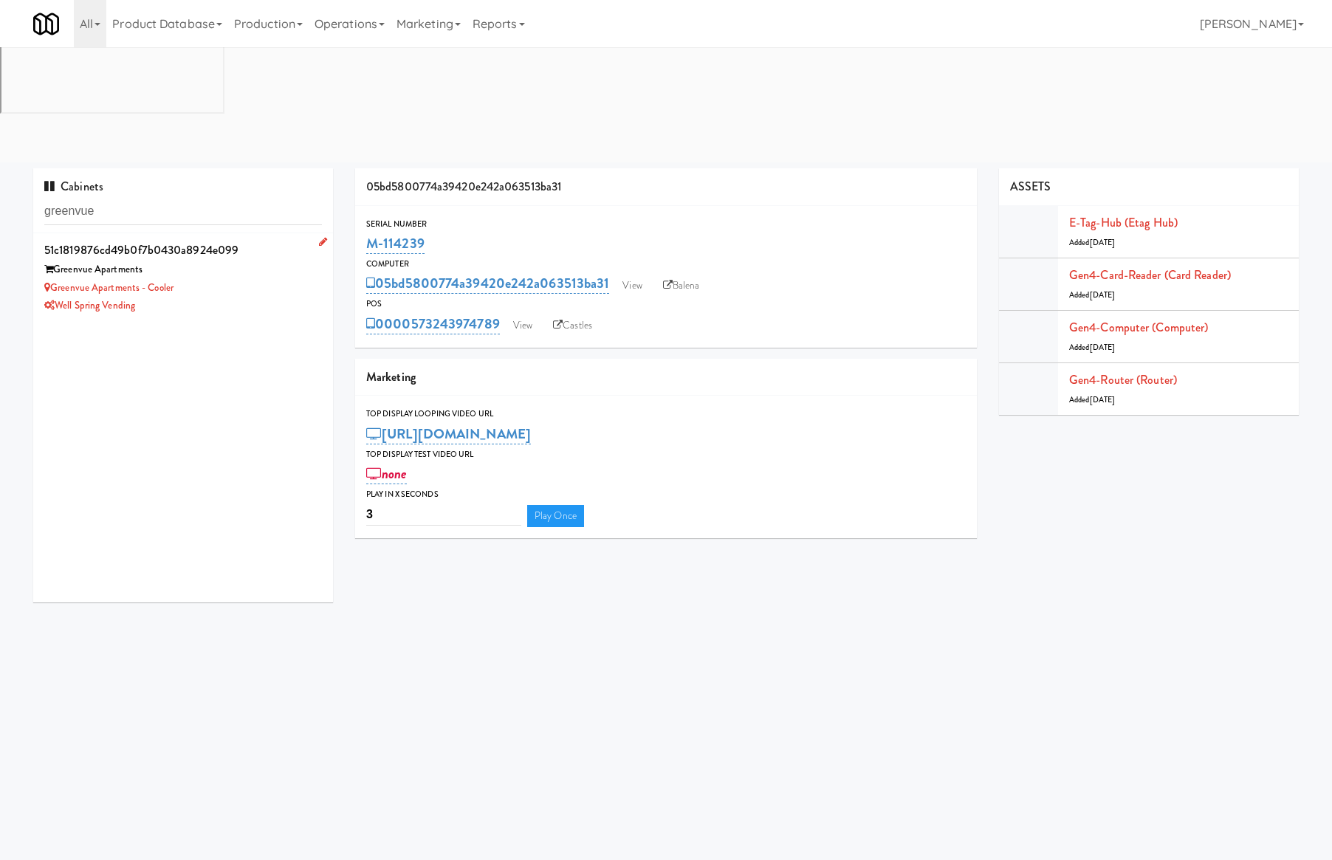
click at [228, 279] on div "Greenvue Apartments - Cooler" at bounding box center [183, 288] width 278 height 18
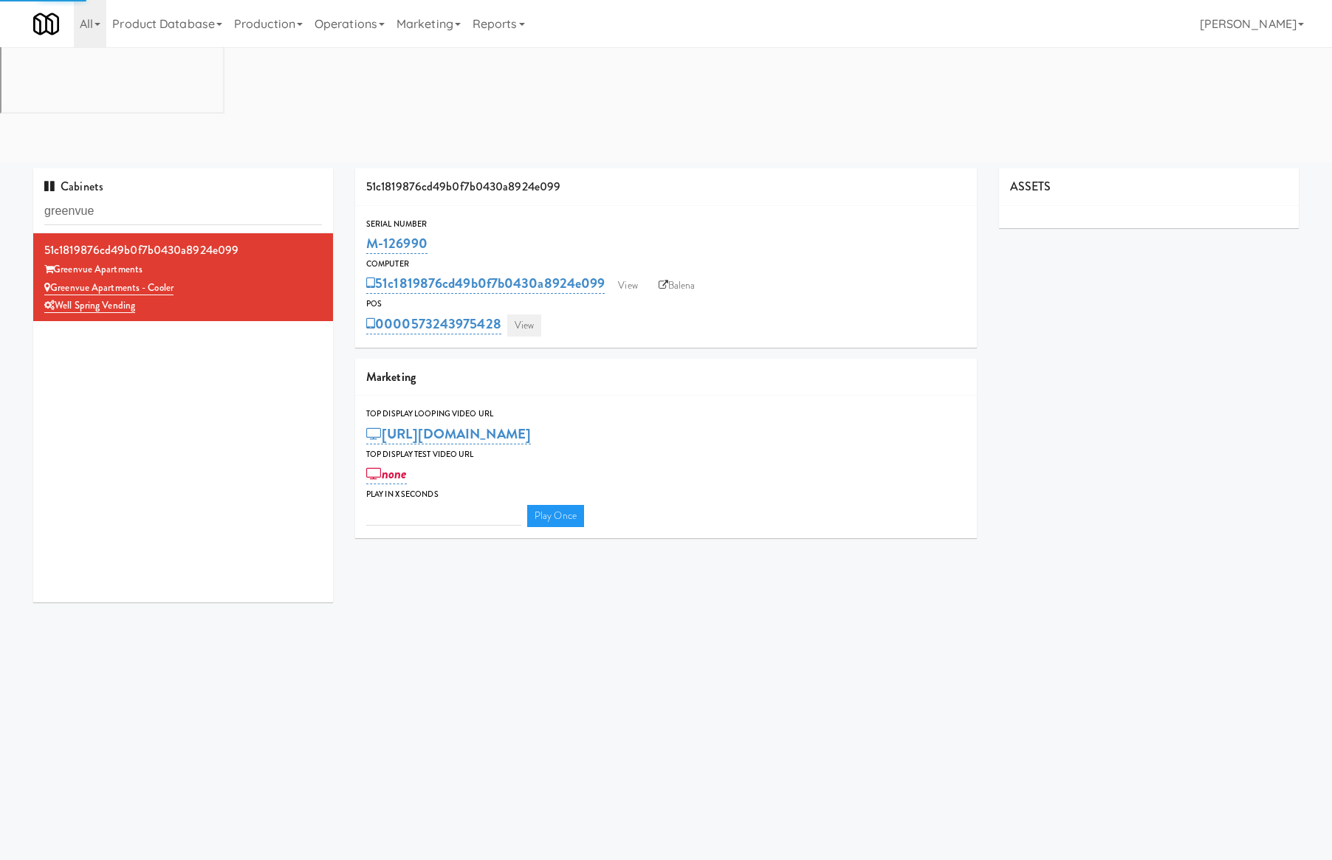
type input "3"
click at [523, 315] on link "View" at bounding box center [524, 326] width 34 height 22
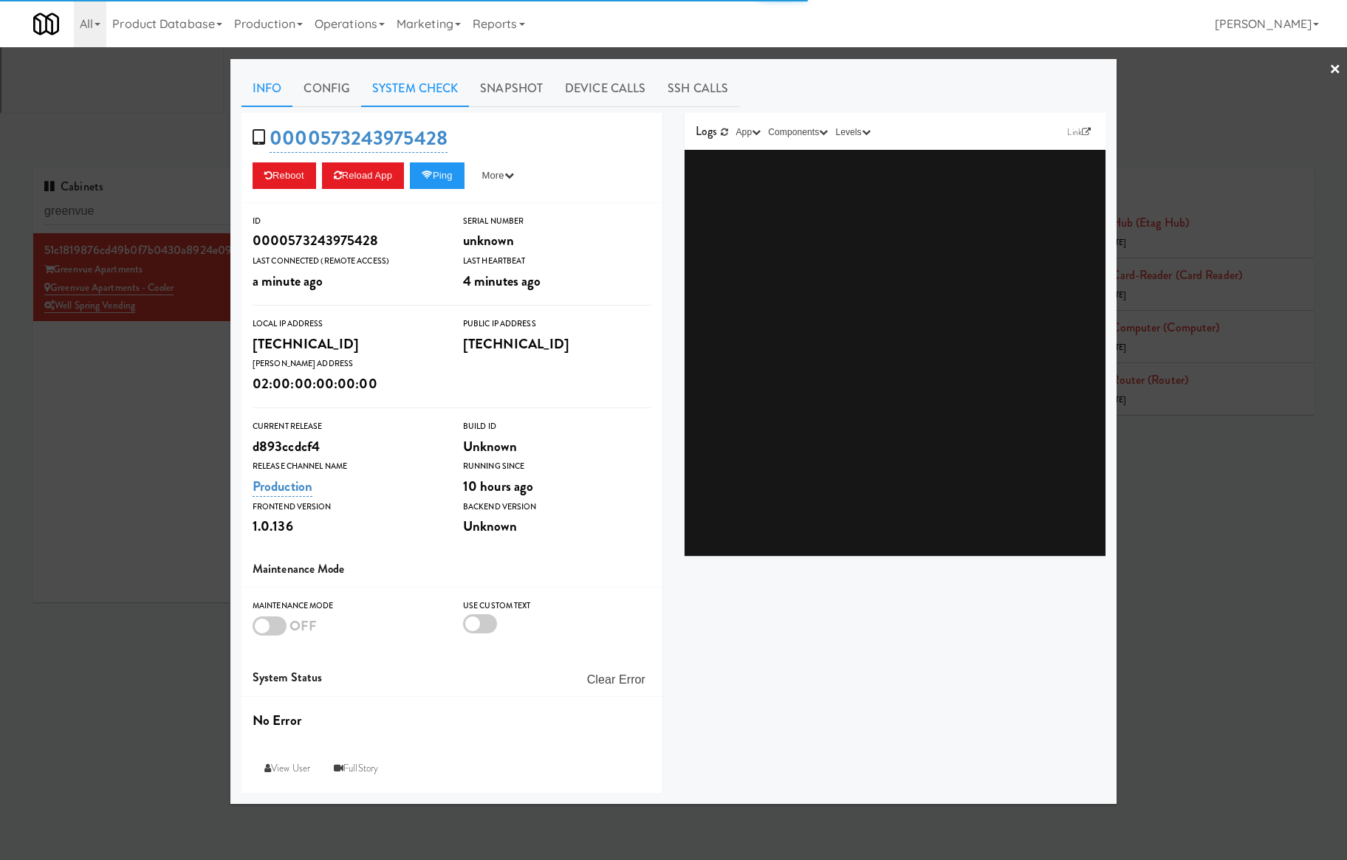
drag, startPoint x: 424, startPoint y: 104, endPoint x: 411, endPoint y: 84, distance: 23.6
click at [411, 83] on link "System Check" at bounding box center [415, 88] width 108 height 37
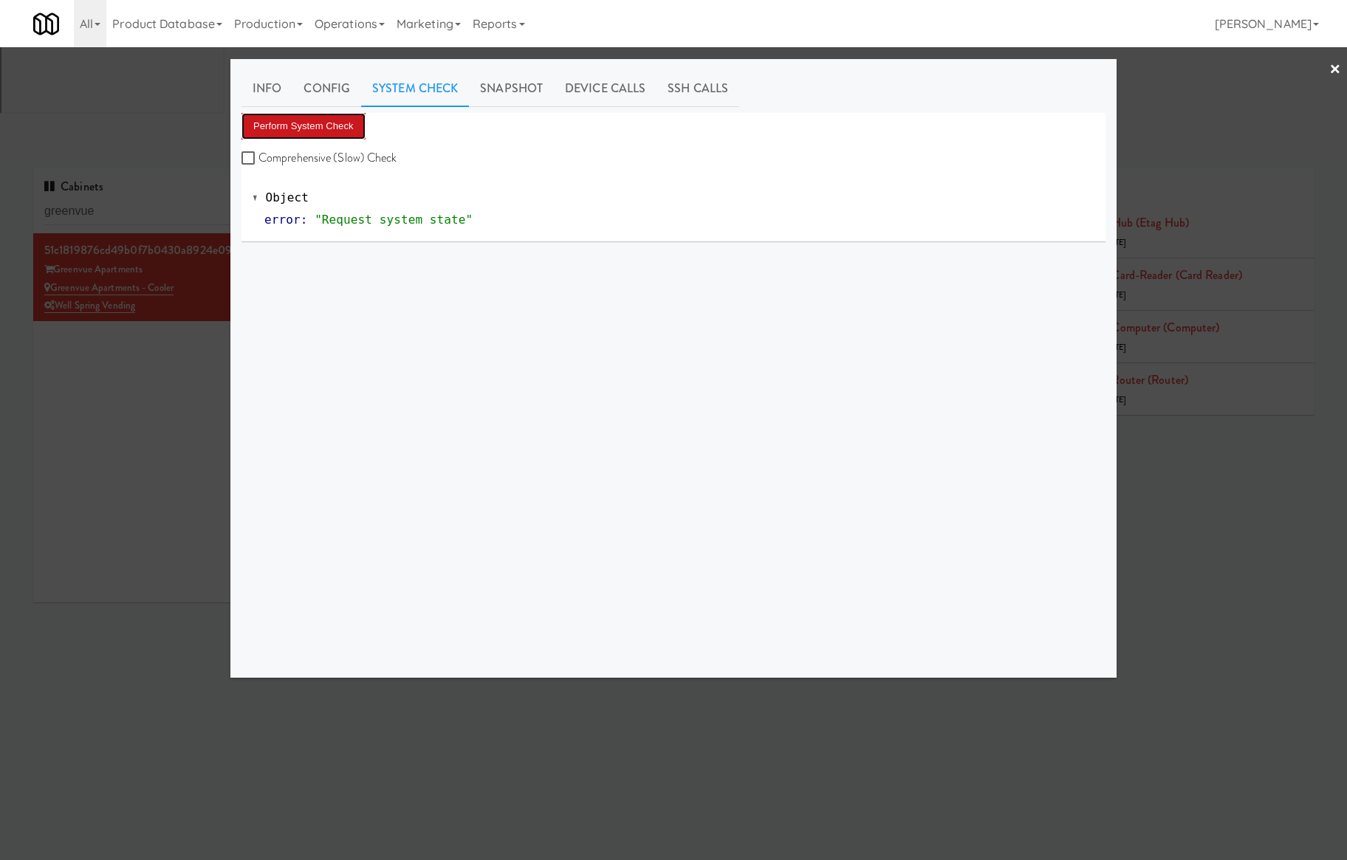
click at [322, 128] on button "Perform System Check" at bounding box center [303, 126] width 124 height 27
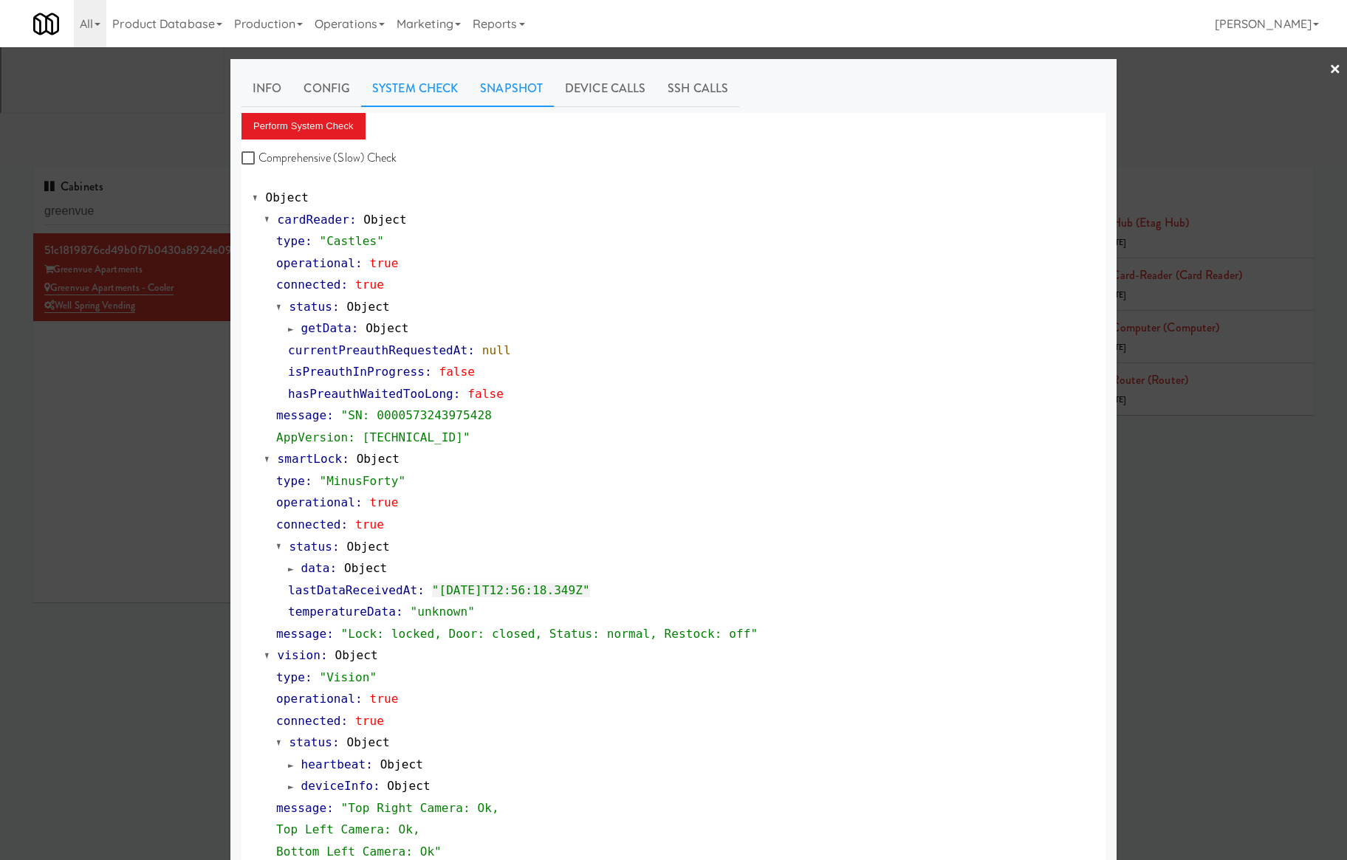
click at [506, 90] on link "Snapshot" at bounding box center [511, 88] width 85 height 37
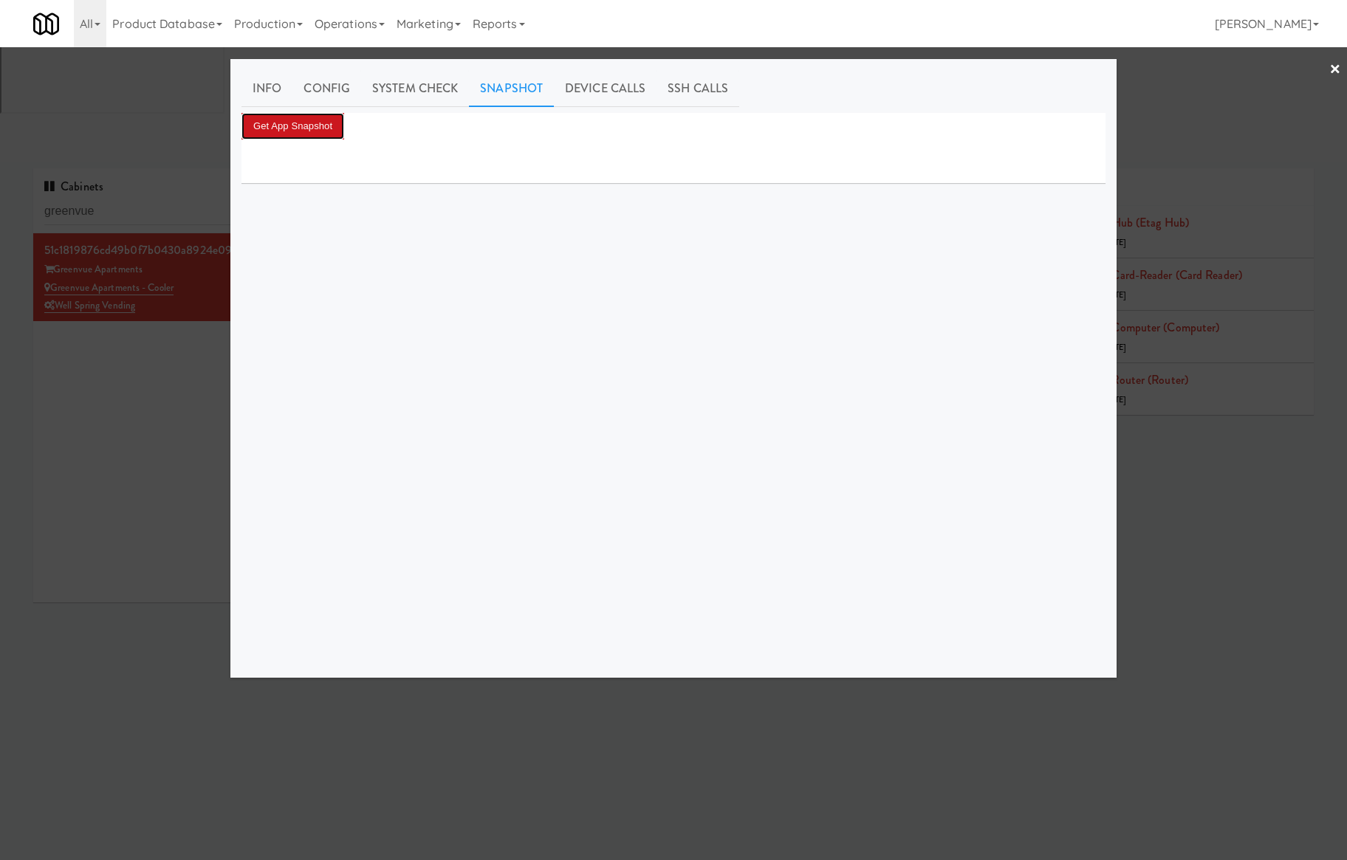
click at [322, 128] on button "Get App Snapshot" at bounding box center [292, 126] width 103 height 27
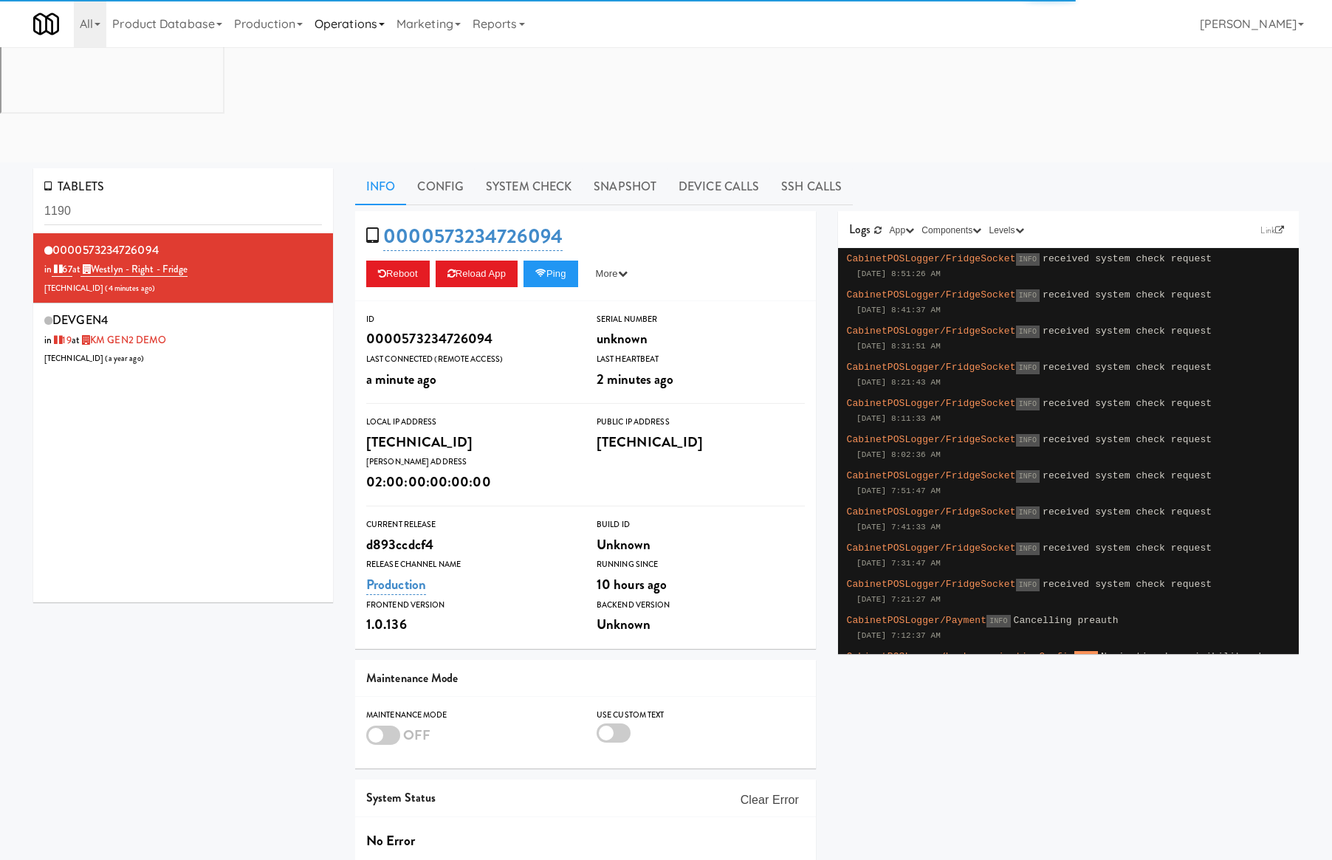
click at [376, 28] on link "Operations" at bounding box center [350, 23] width 82 height 47
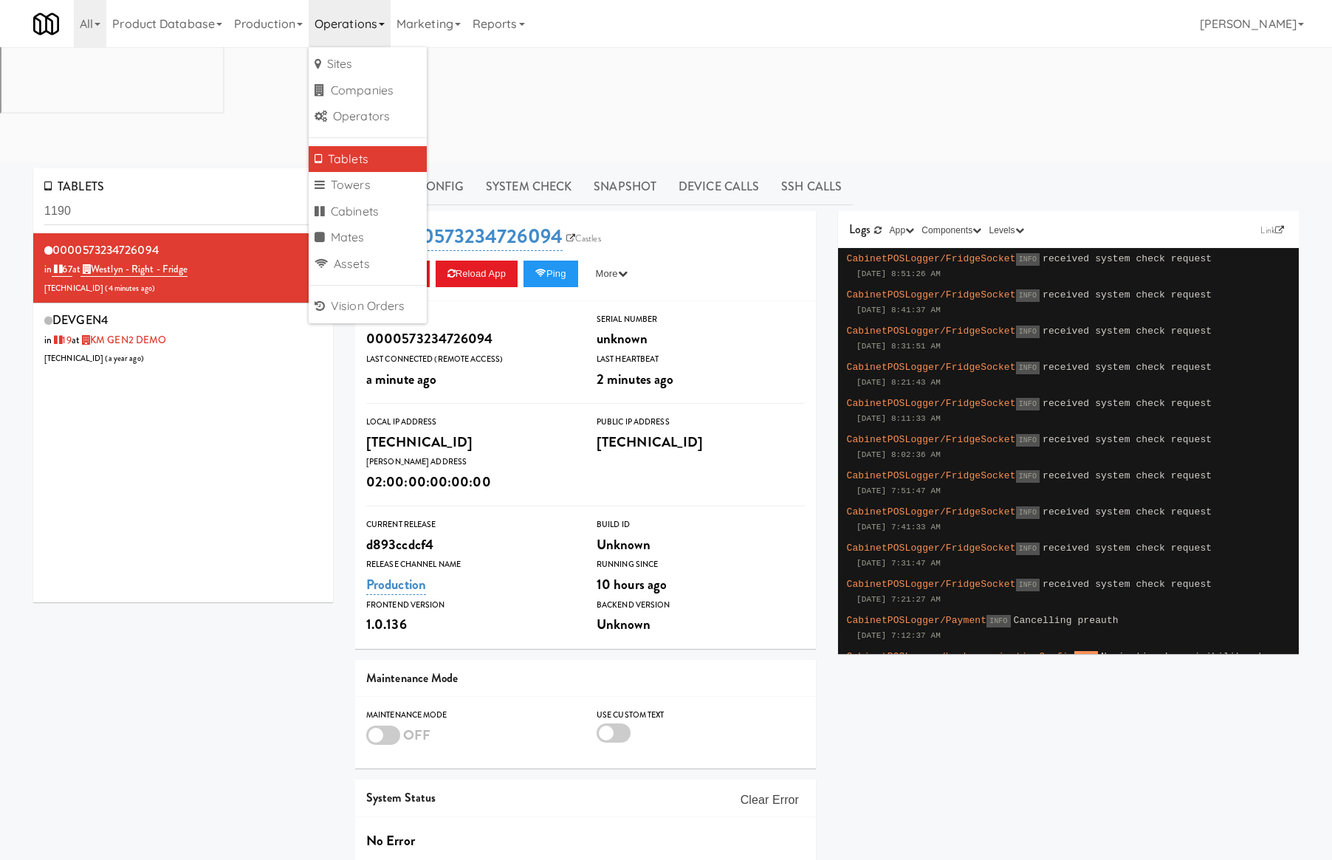
click at [627, 13] on div "All 325 Vending https://classic.micromart.com/tablets/1190?operator_id=503 901 …" at bounding box center [666, 23] width 1266 height 47
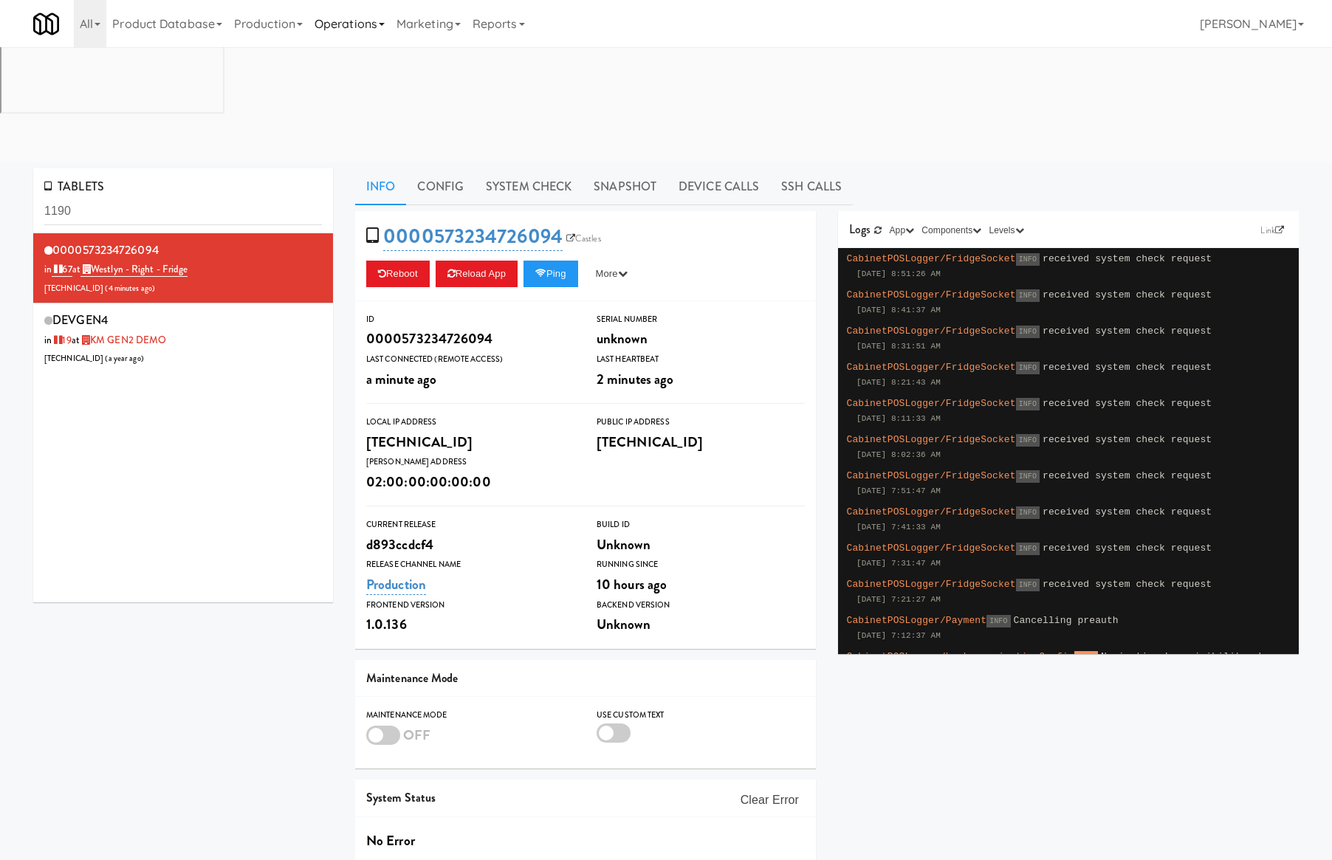
click at [366, 24] on link "Operations" at bounding box center [350, 23] width 82 height 47
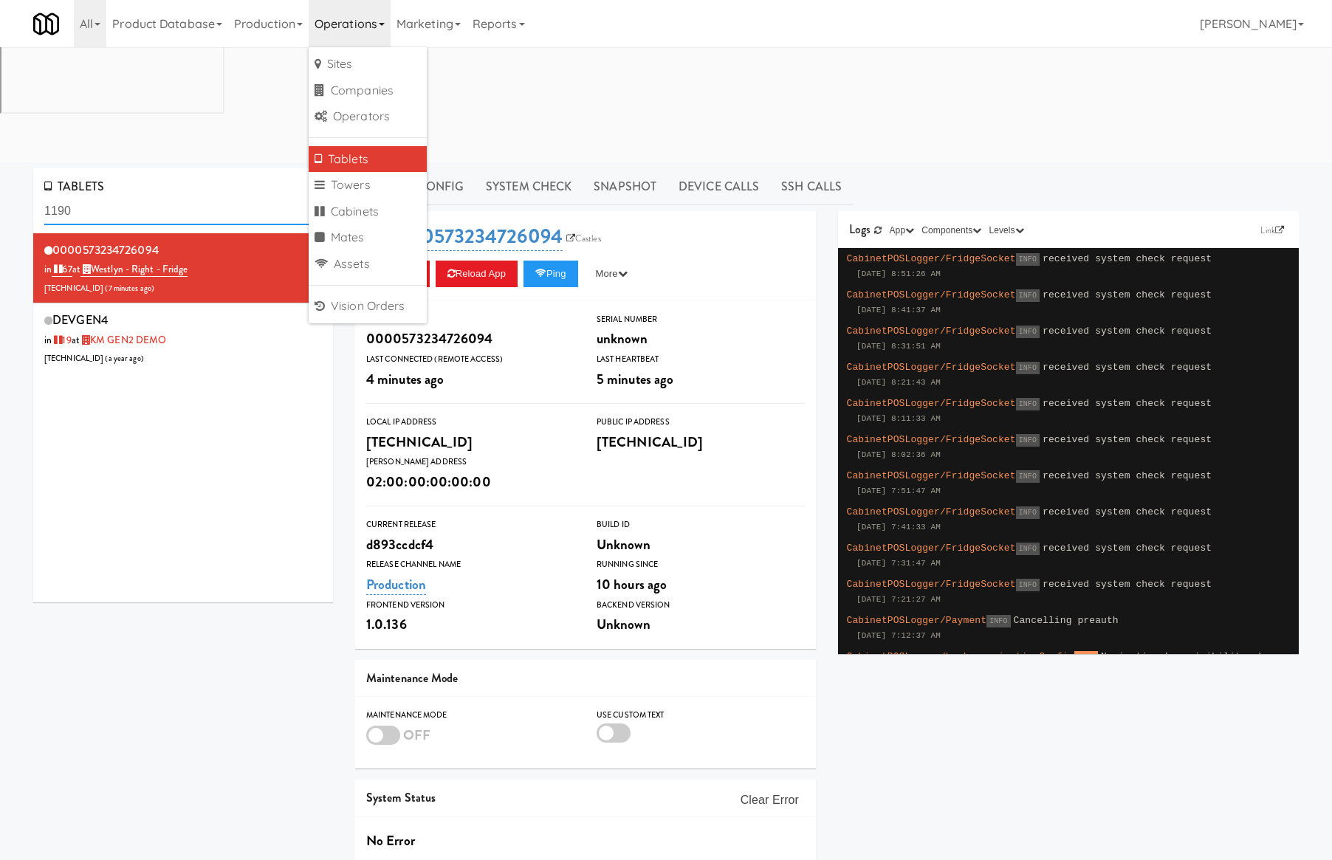
click at [69, 198] on input "1190" at bounding box center [183, 211] width 278 height 27
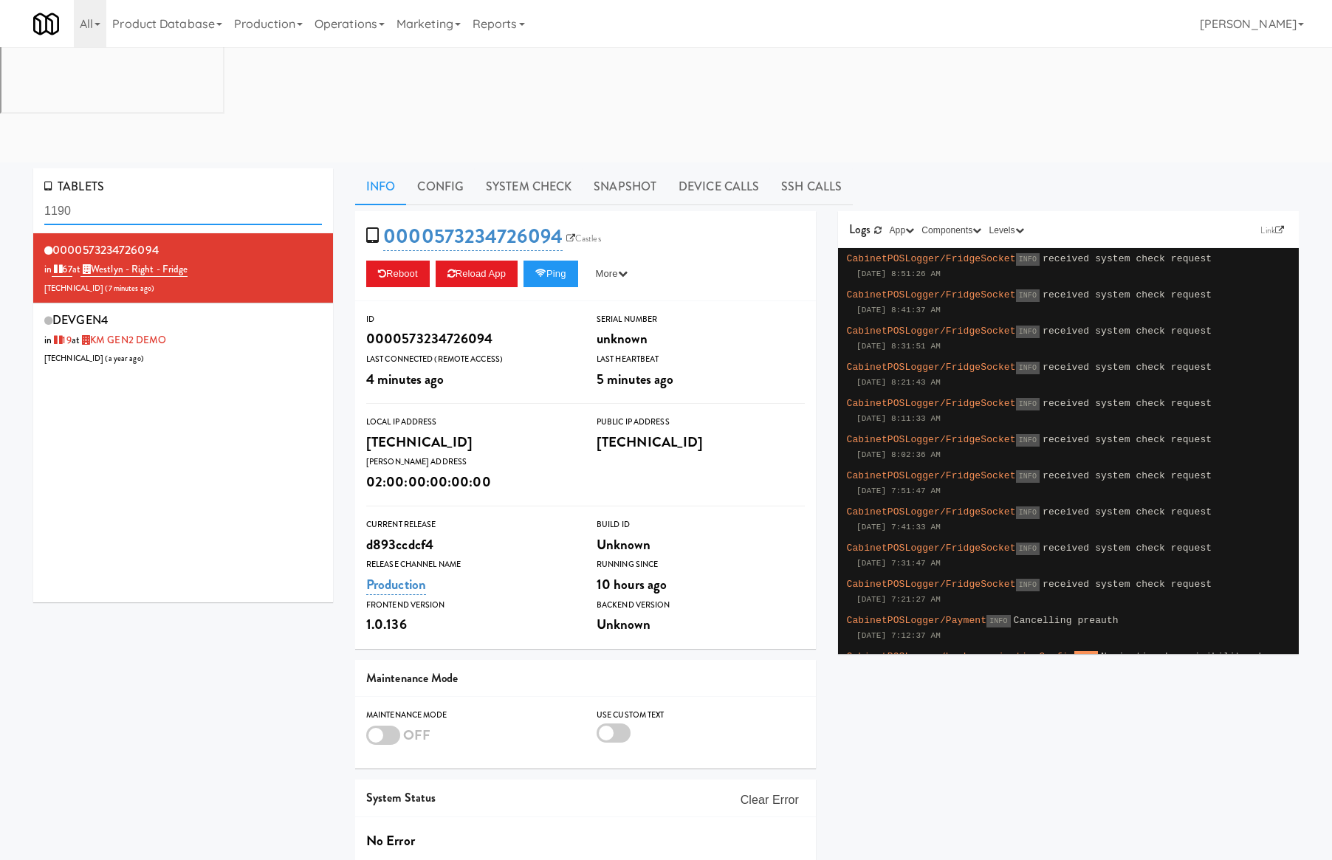
click at [71, 198] on input "1190" at bounding box center [183, 211] width 278 height 27
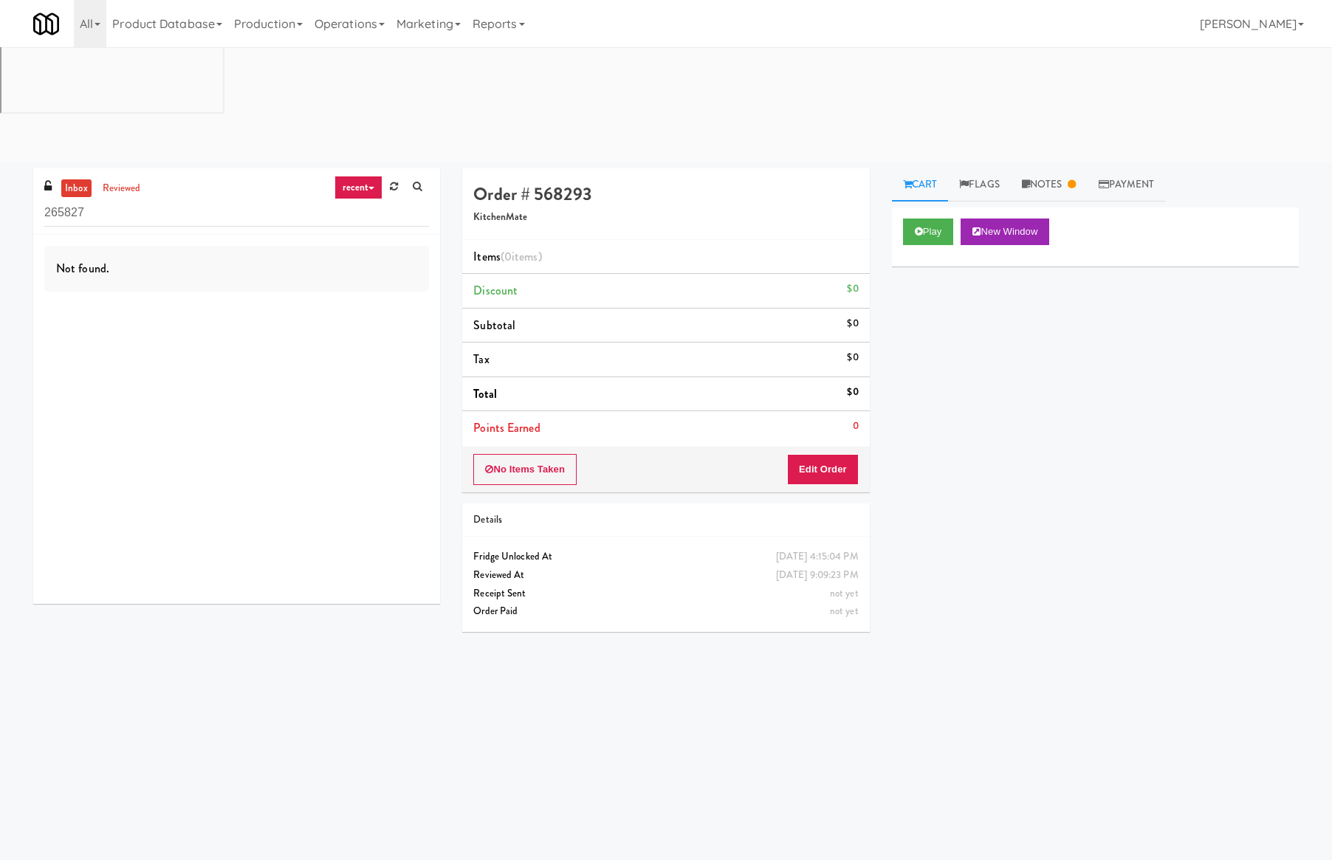
click at [137, 199] on input "265827" at bounding box center [236, 212] width 385 height 27
type input "greenvue"
click at [369, 187] on icon at bounding box center [371, 188] width 6 height 3
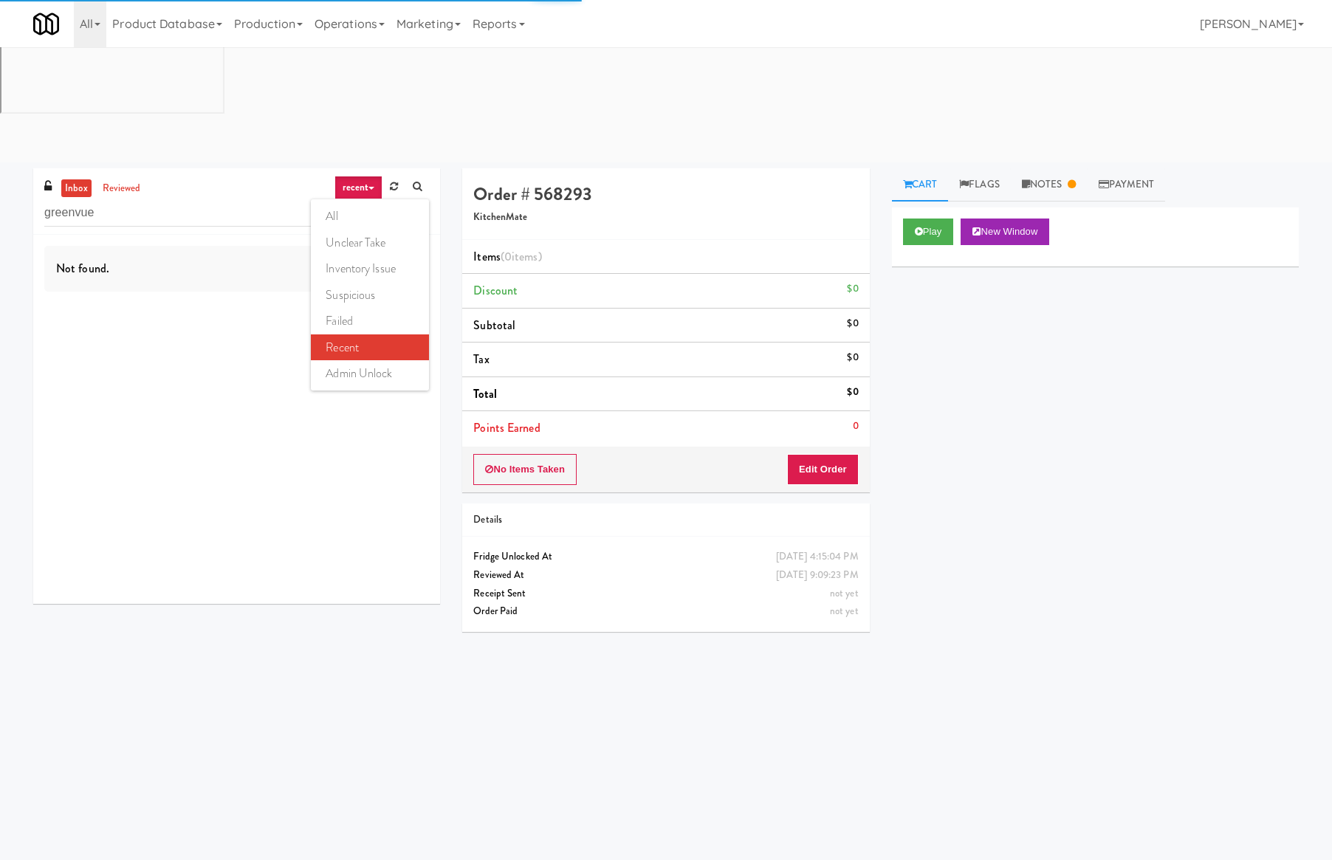
click at [372, 199] on ul "all unclear take inventory issue suspicious failed recent admin unlock" at bounding box center [370, 294] width 118 height 191
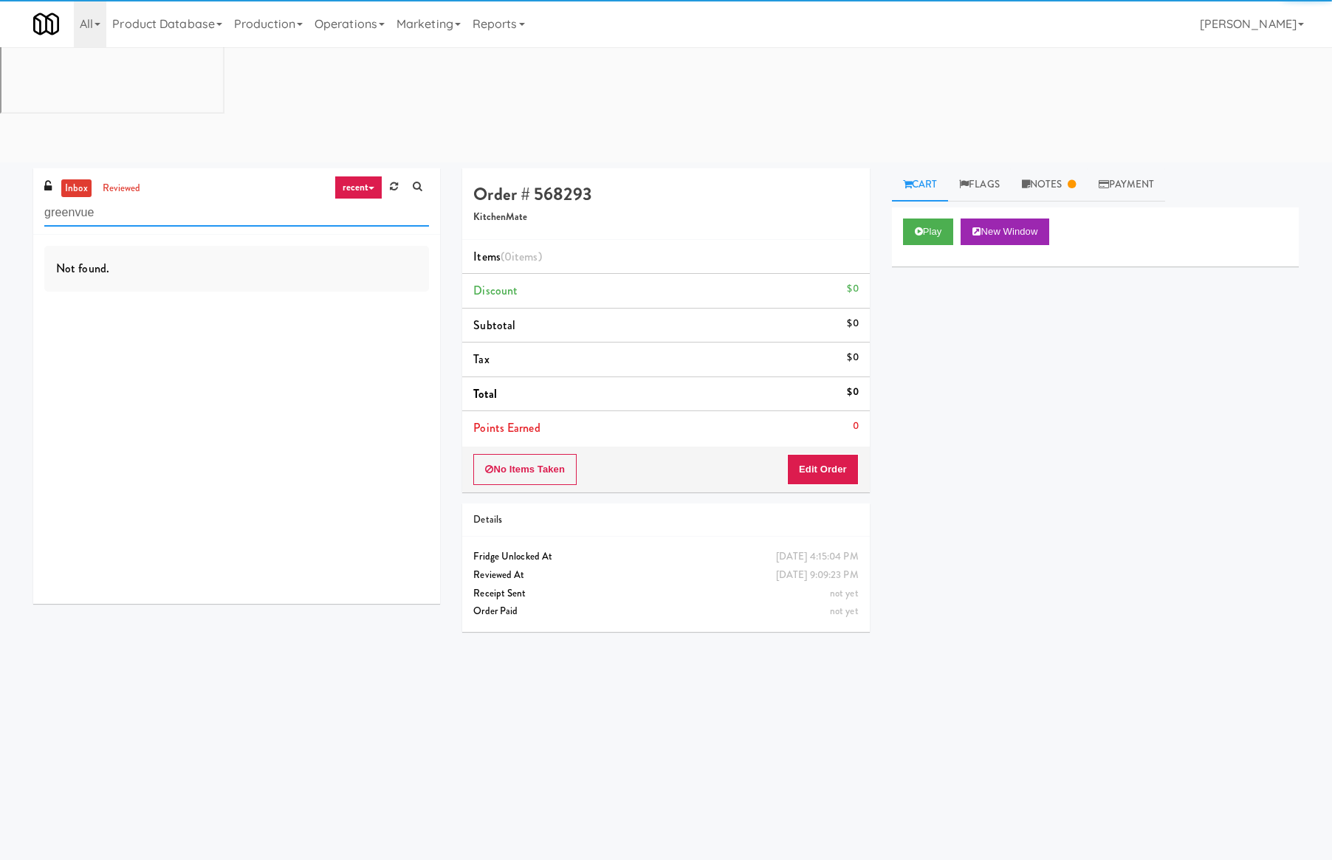
click at [371, 199] on input "greenvue" at bounding box center [236, 212] width 385 height 27
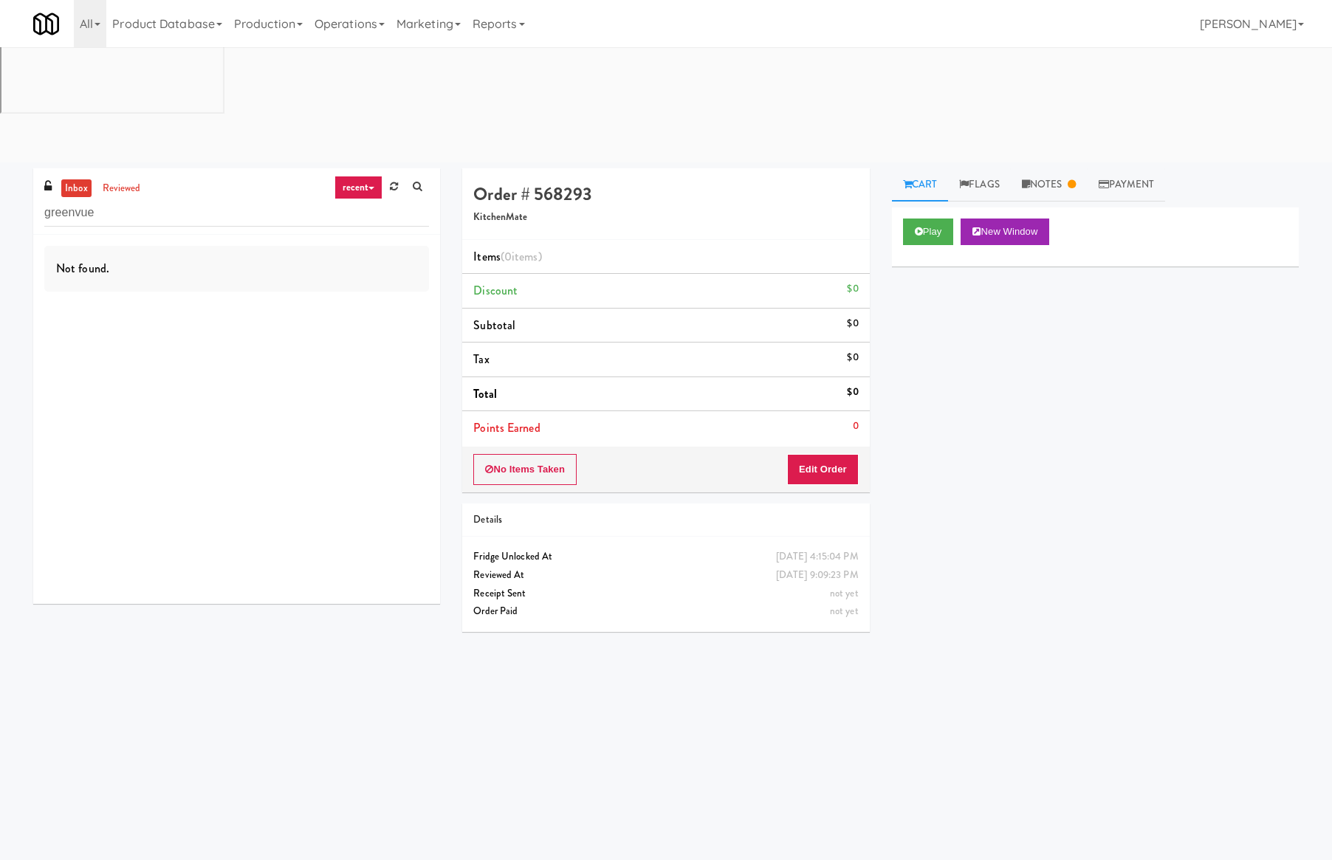
click at [367, 176] on link "recent" at bounding box center [358, 188] width 49 height 24
click at [376, 203] on link "all" at bounding box center [370, 216] width 118 height 27
click at [257, 199] on input "greenvue" at bounding box center [236, 212] width 385 height 27
click at [127, 179] on link "reviewed" at bounding box center [122, 188] width 46 height 18
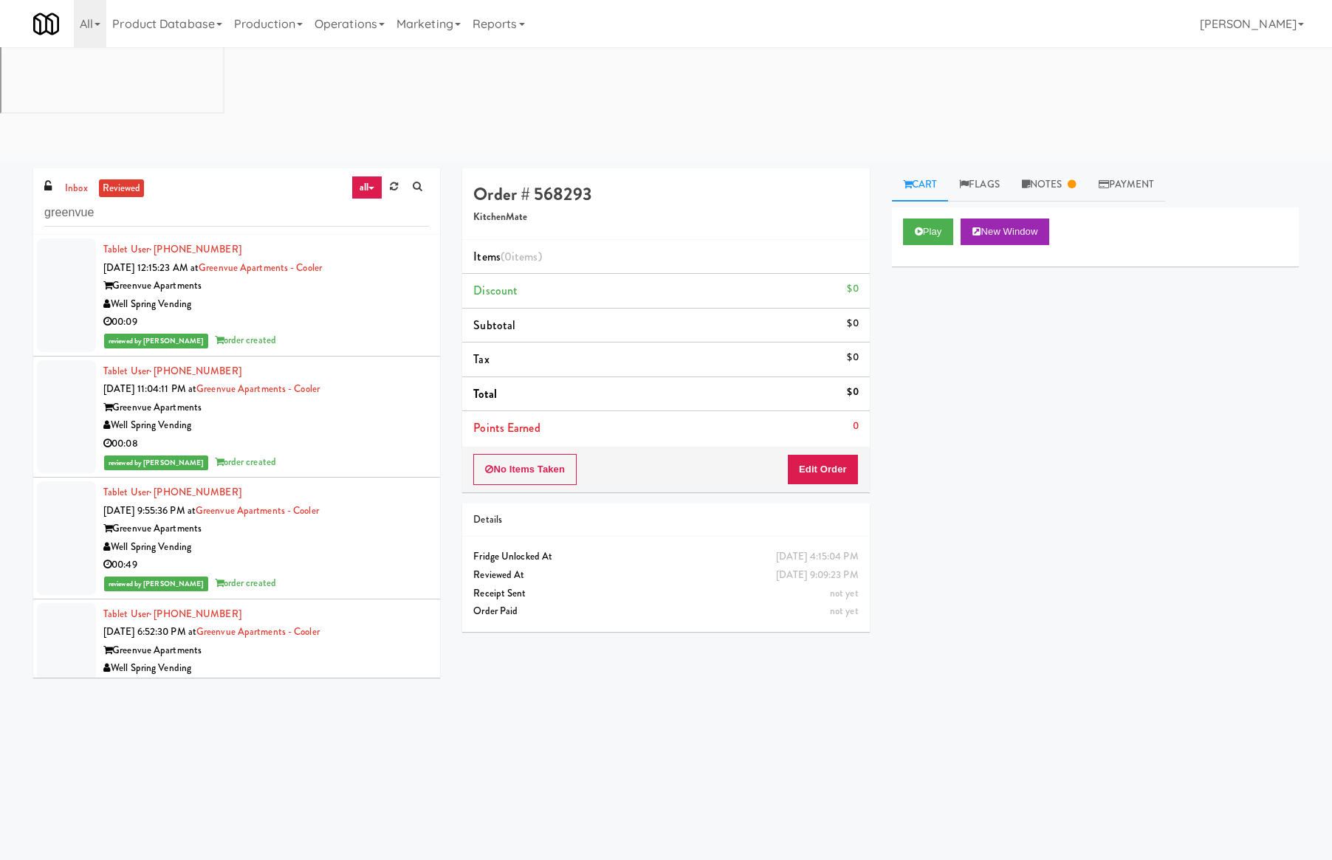
click at [314, 295] on div "Well Spring Vending" at bounding box center [266, 304] width 326 height 18
